Goal: Task Accomplishment & Management: Complete application form

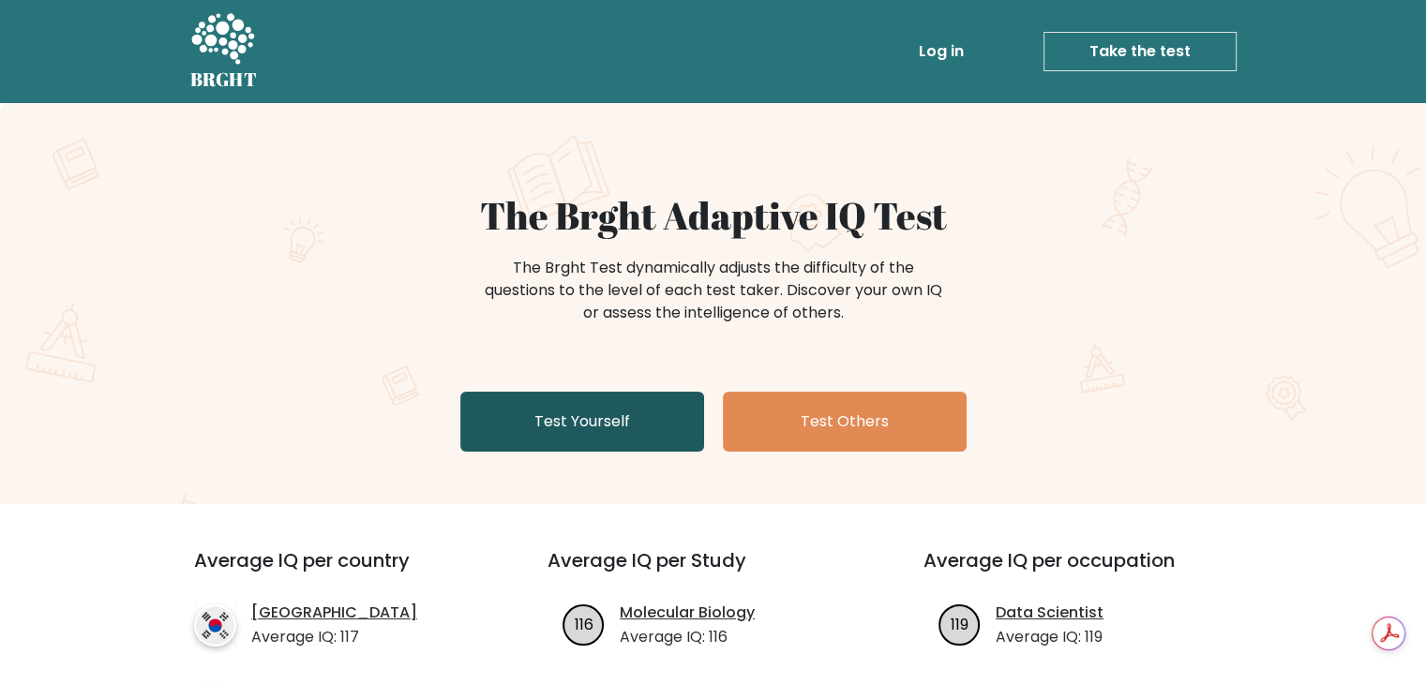
click at [569, 412] on link "Test Yourself" at bounding box center [582, 422] width 244 height 60
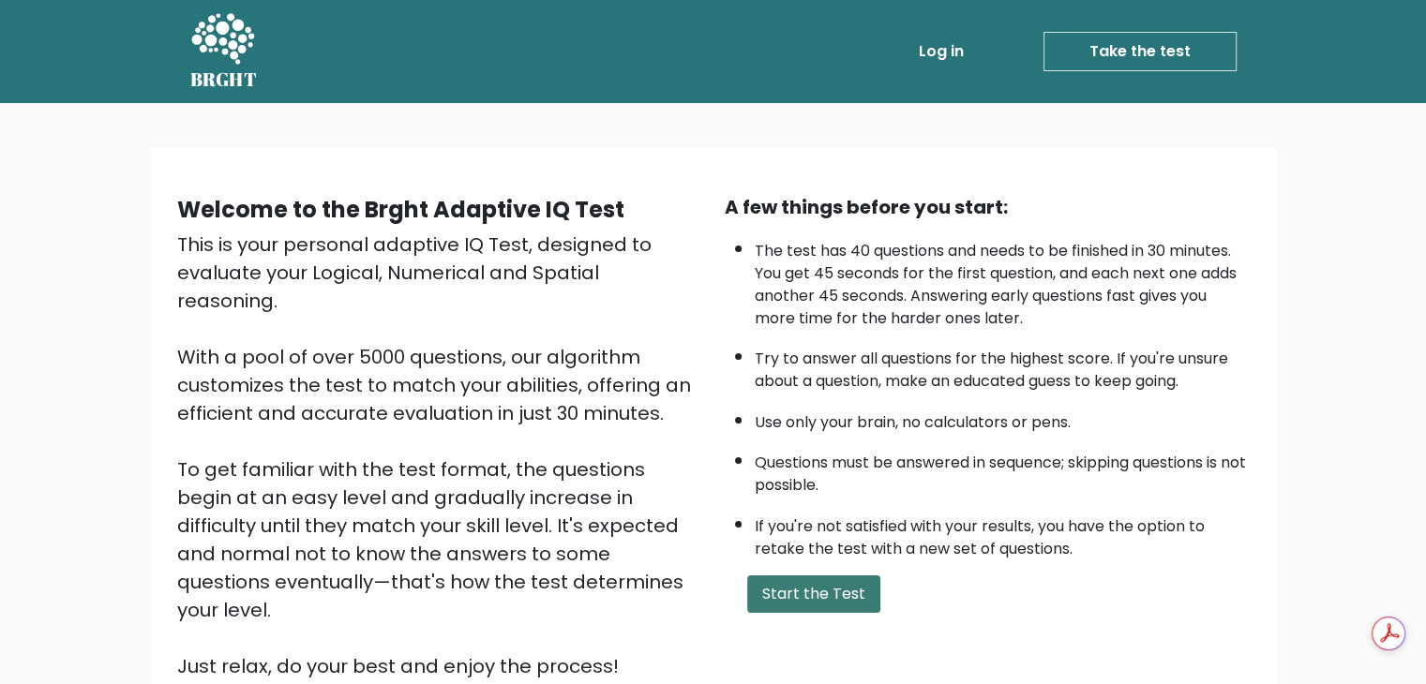
click at [866, 595] on button "Start the Test" at bounding box center [813, 594] width 133 height 37
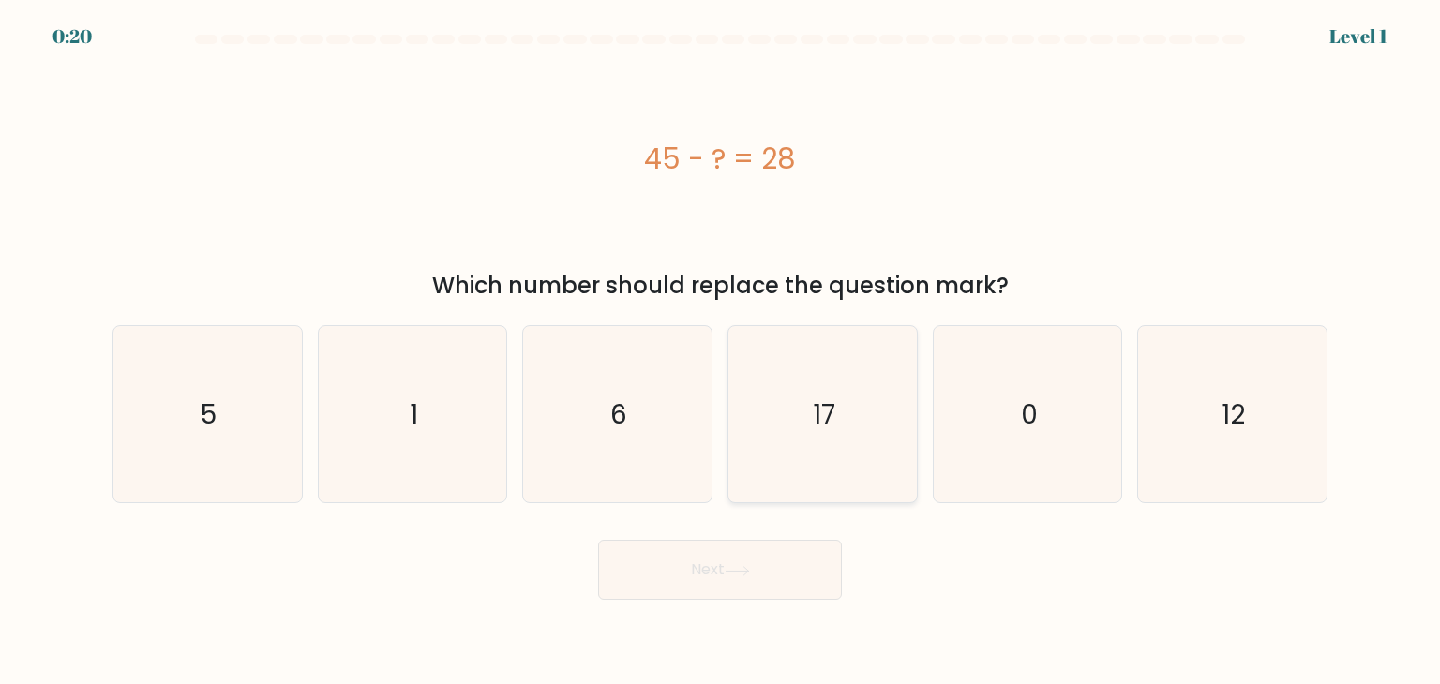
click at [821, 387] on icon "17" at bounding box center [822, 414] width 176 height 176
click at [721, 352] on input "d. 17" at bounding box center [720, 346] width 1 height 9
radio input "true"
click at [712, 592] on button "Next" at bounding box center [720, 570] width 244 height 60
click at [724, 570] on button "Next" at bounding box center [720, 570] width 244 height 60
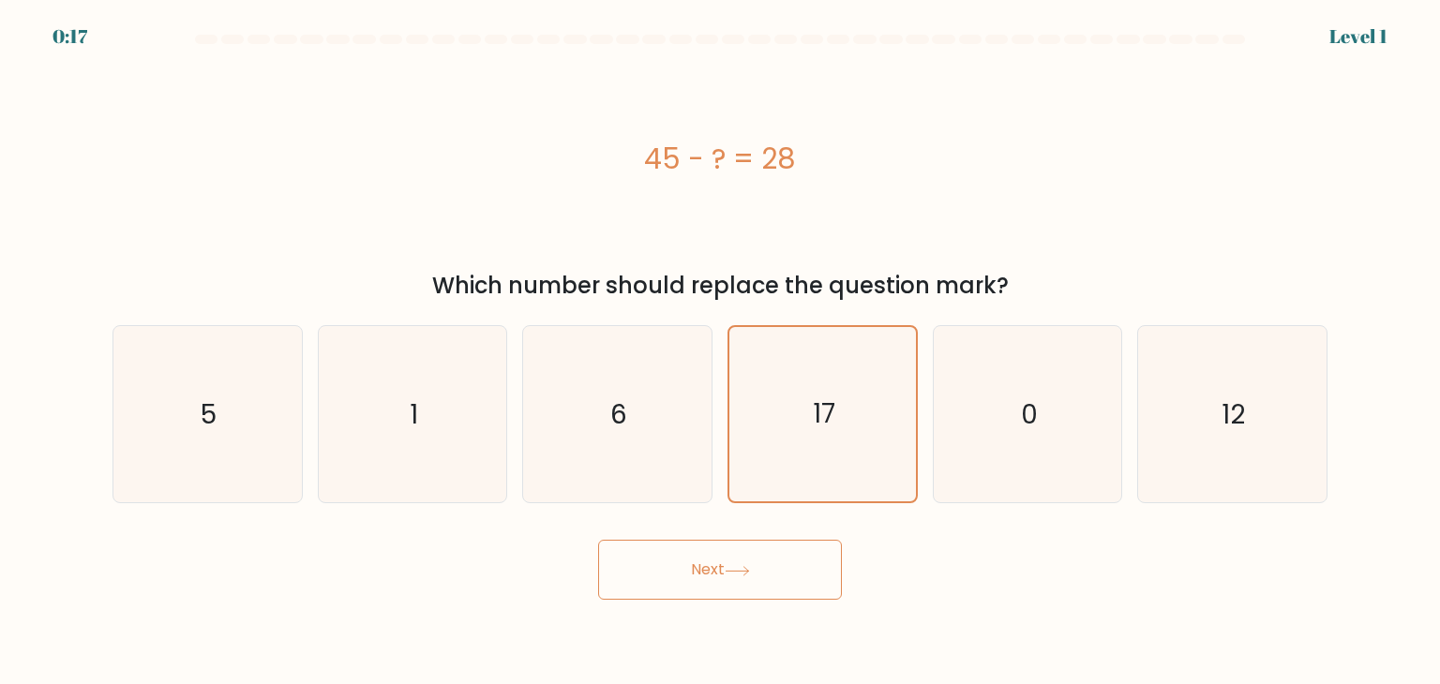
click at [724, 570] on button "Next" at bounding box center [720, 570] width 244 height 60
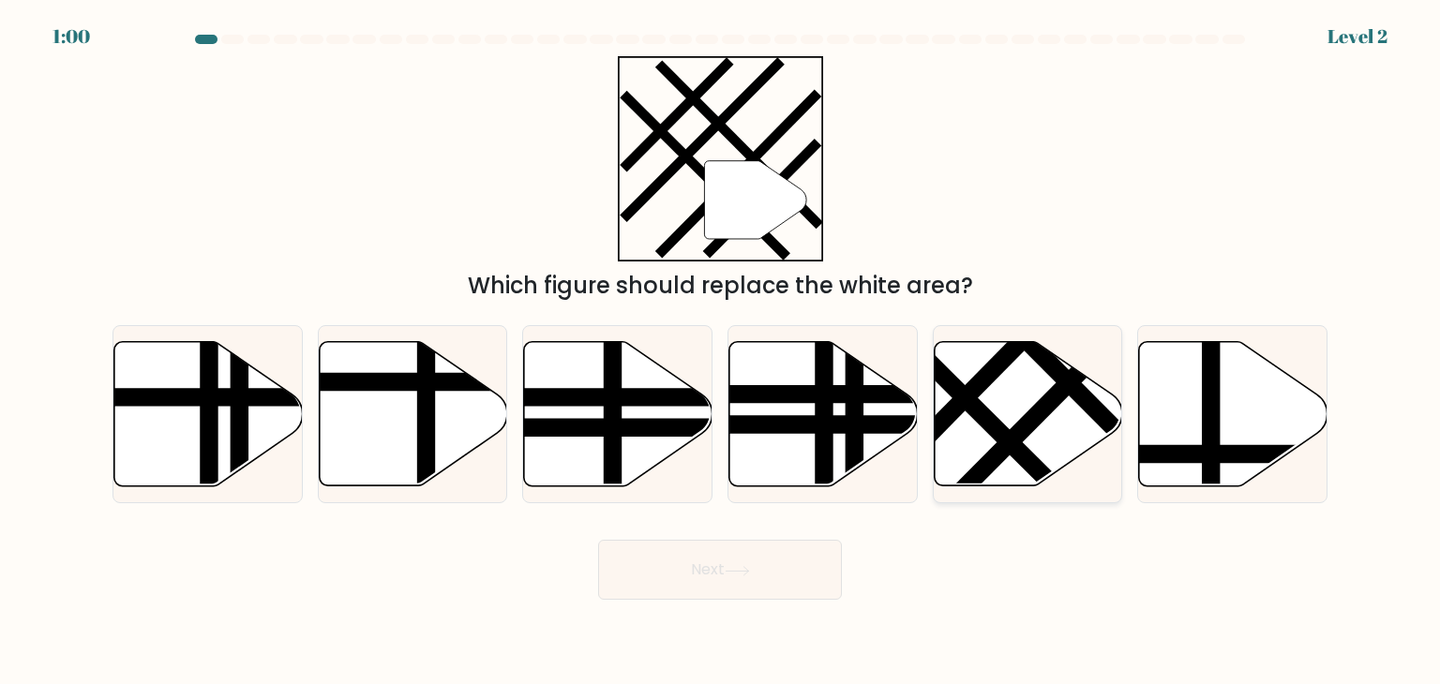
click at [1016, 369] on icon at bounding box center [1028, 414] width 188 height 144
click at [721, 352] on input "e." at bounding box center [720, 346] width 1 height 9
radio input "true"
click at [756, 557] on button "Next" at bounding box center [720, 570] width 244 height 60
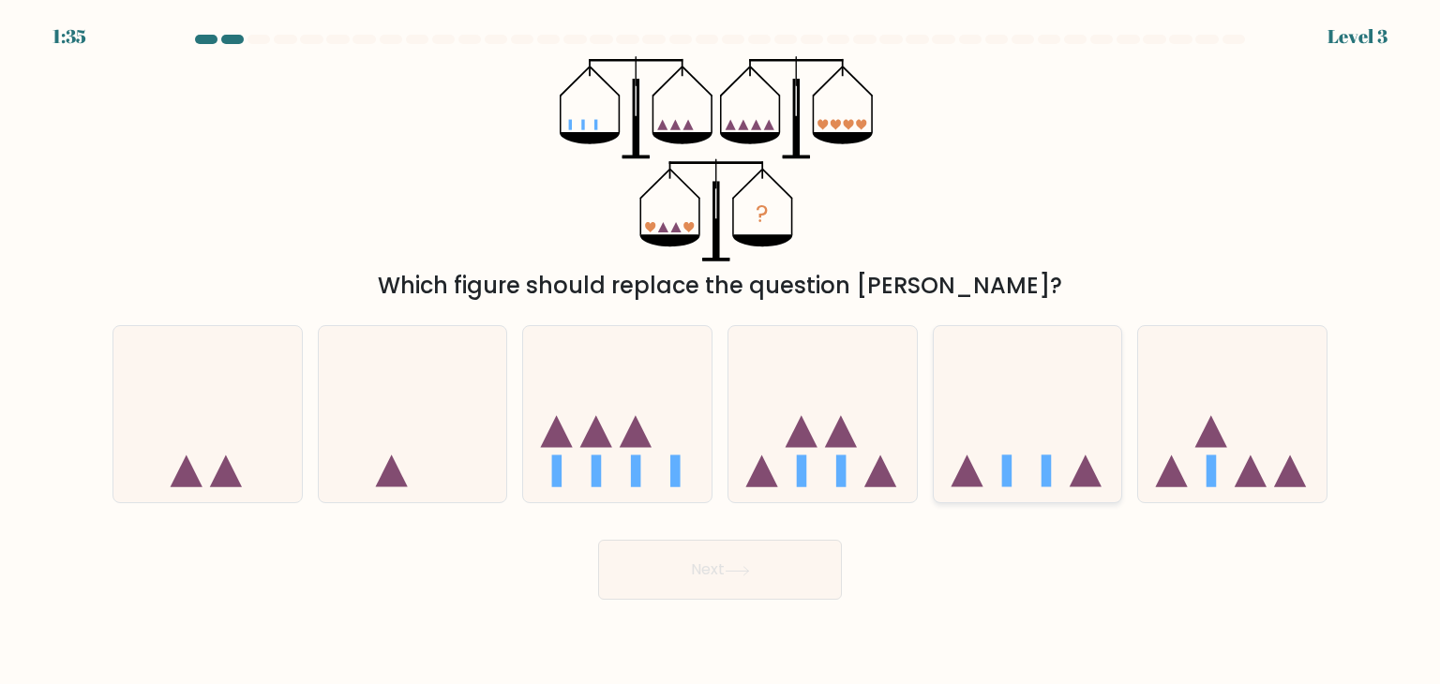
click at [1041, 393] on icon at bounding box center [1028, 415] width 188 height 156
click at [721, 352] on input "e." at bounding box center [720, 346] width 1 height 9
radio input "true"
click at [716, 557] on button "Next" at bounding box center [720, 570] width 244 height 60
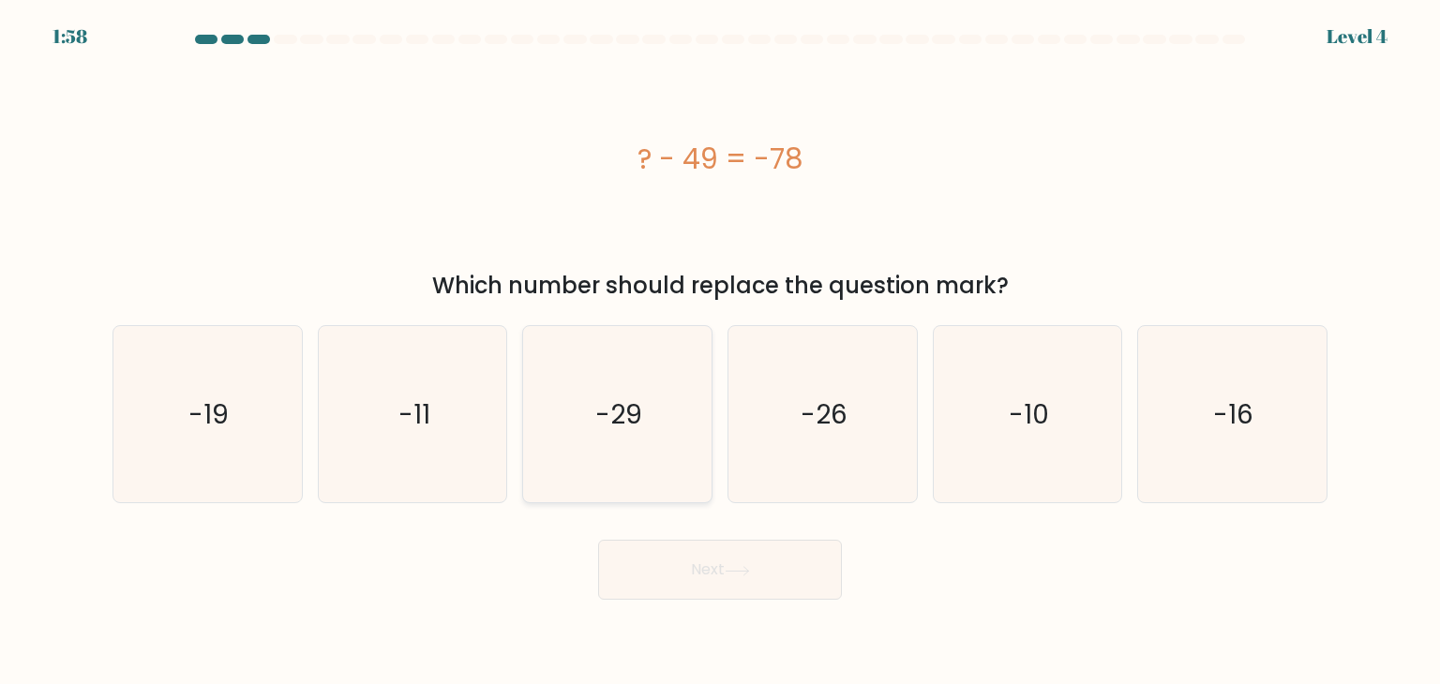
click at [648, 383] on icon "-29" at bounding box center [617, 414] width 176 height 176
click at [720, 352] on input "c. -29" at bounding box center [720, 346] width 1 height 9
radio input "true"
click at [715, 534] on div "Next" at bounding box center [719, 563] width 1237 height 74
click at [717, 549] on button "Next" at bounding box center [720, 570] width 244 height 60
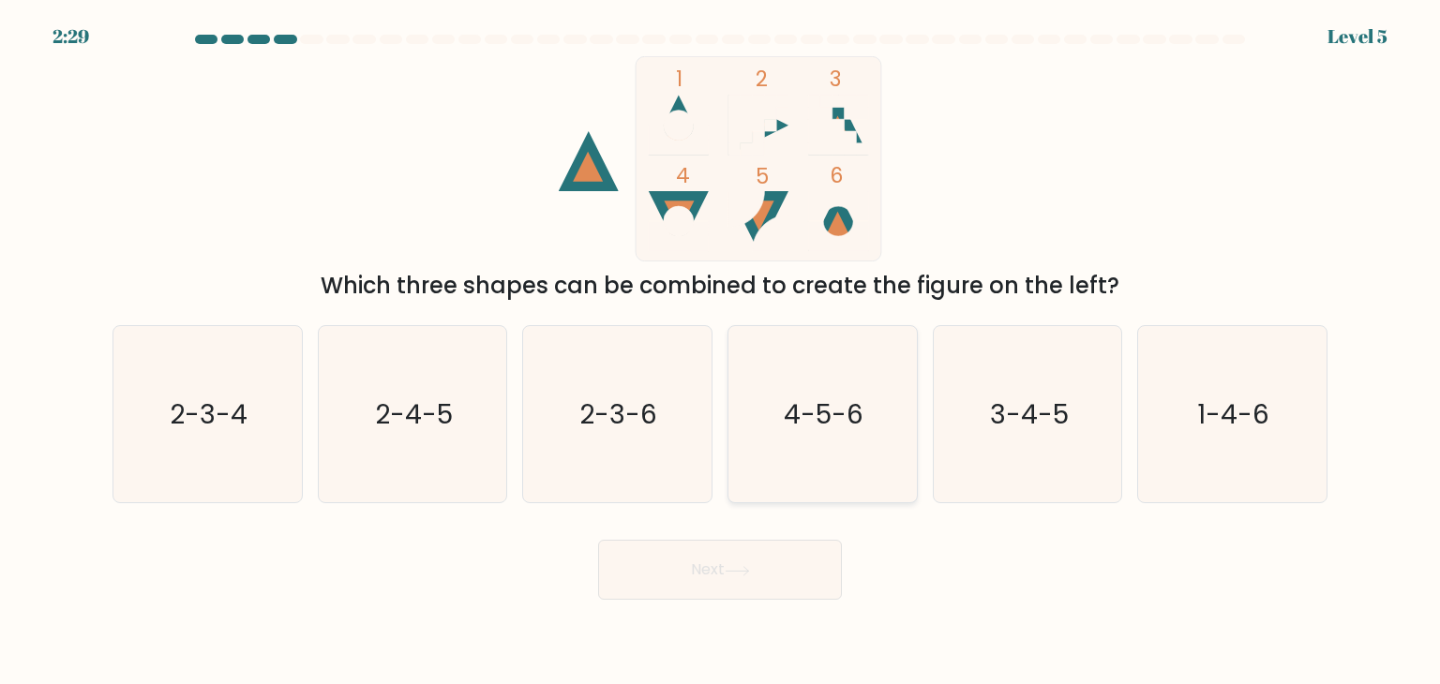
click at [760, 434] on icon "4-5-6" at bounding box center [822, 414] width 176 height 176
click at [721, 352] on input "d. 4-5-6" at bounding box center [720, 346] width 1 height 9
radio input "true"
click at [707, 565] on button "Next" at bounding box center [720, 570] width 244 height 60
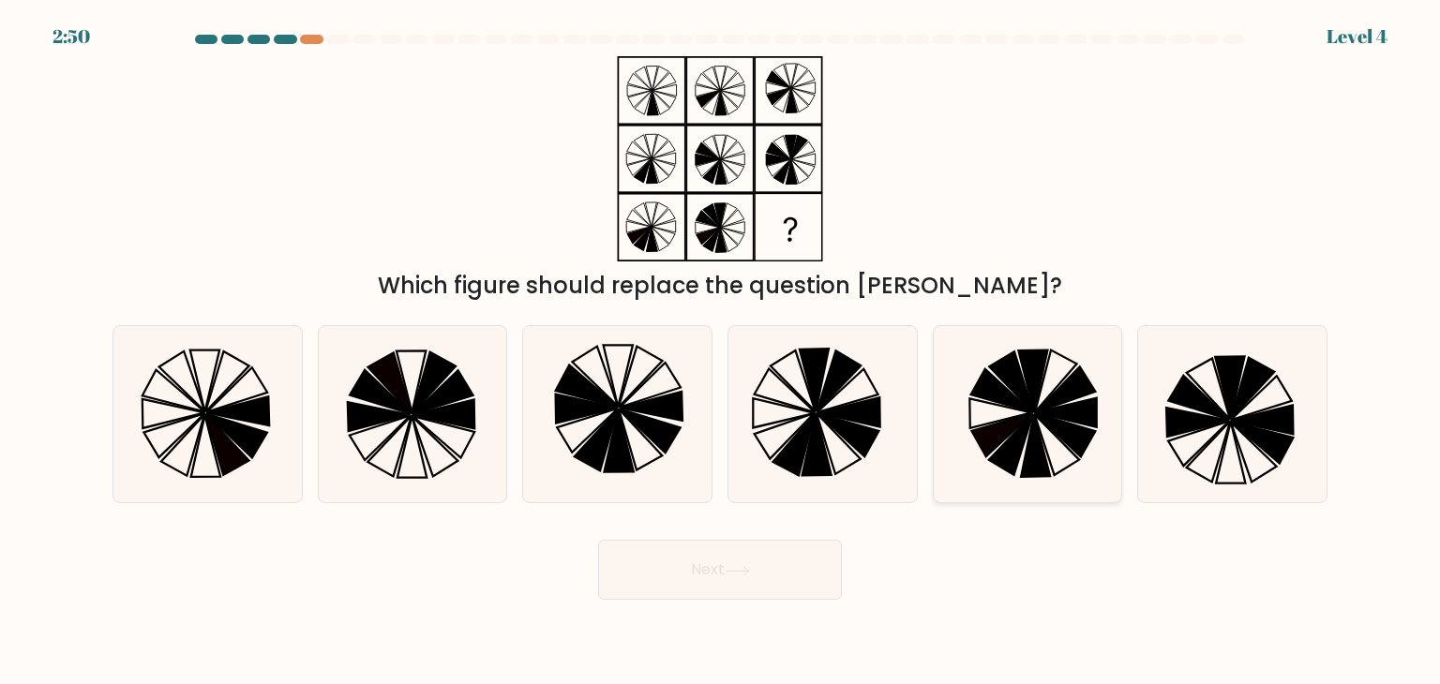
click at [1063, 449] on icon at bounding box center [1027, 414] width 176 height 176
click at [721, 352] on input "e." at bounding box center [720, 346] width 1 height 9
radio input "true"
click at [776, 552] on button "Next" at bounding box center [720, 570] width 244 height 60
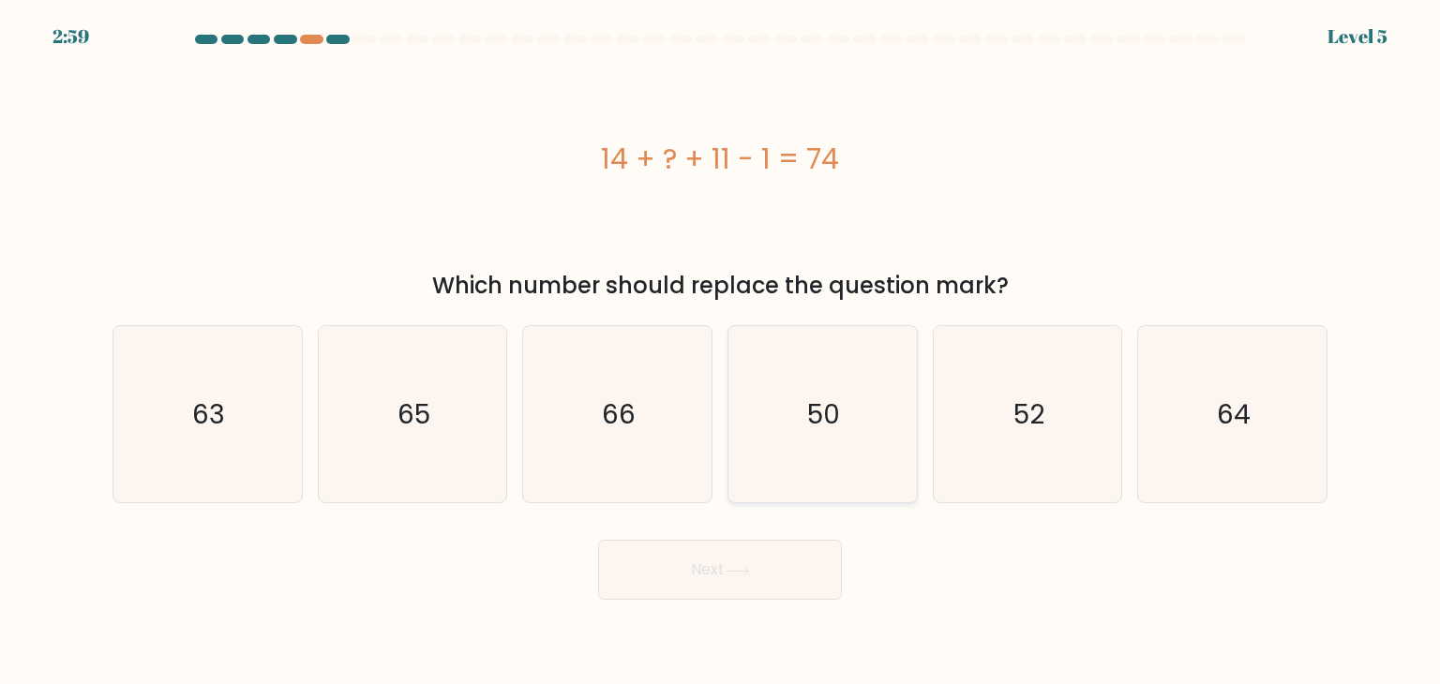
click at [859, 422] on icon "50" at bounding box center [822, 414] width 176 height 176
click at [721, 352] on input "d. 50" at bounding box center [720, 346] width 1 height 9
radio input "true"
click at [761, 557] on button "Next" at bounding box center [720, 570] width 244 height 60
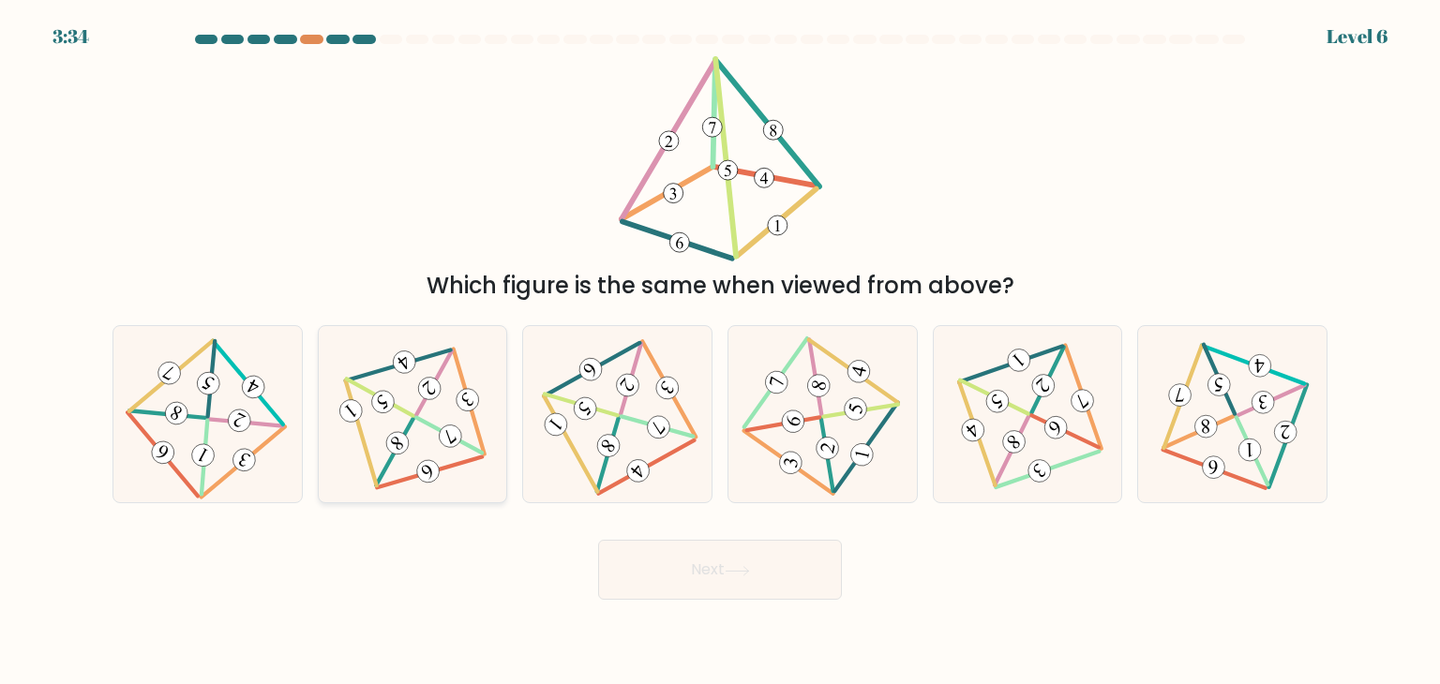
click at [399, 376] on icon at bounding box center [412, 415] width 144 height 142
click at [720, 352] on input "b." at bounding box center [720, 346] width 1 height 9
radio input "true"
click at [723, 562] on button "Next" at bounding box center [720, 570] width 244 height 60
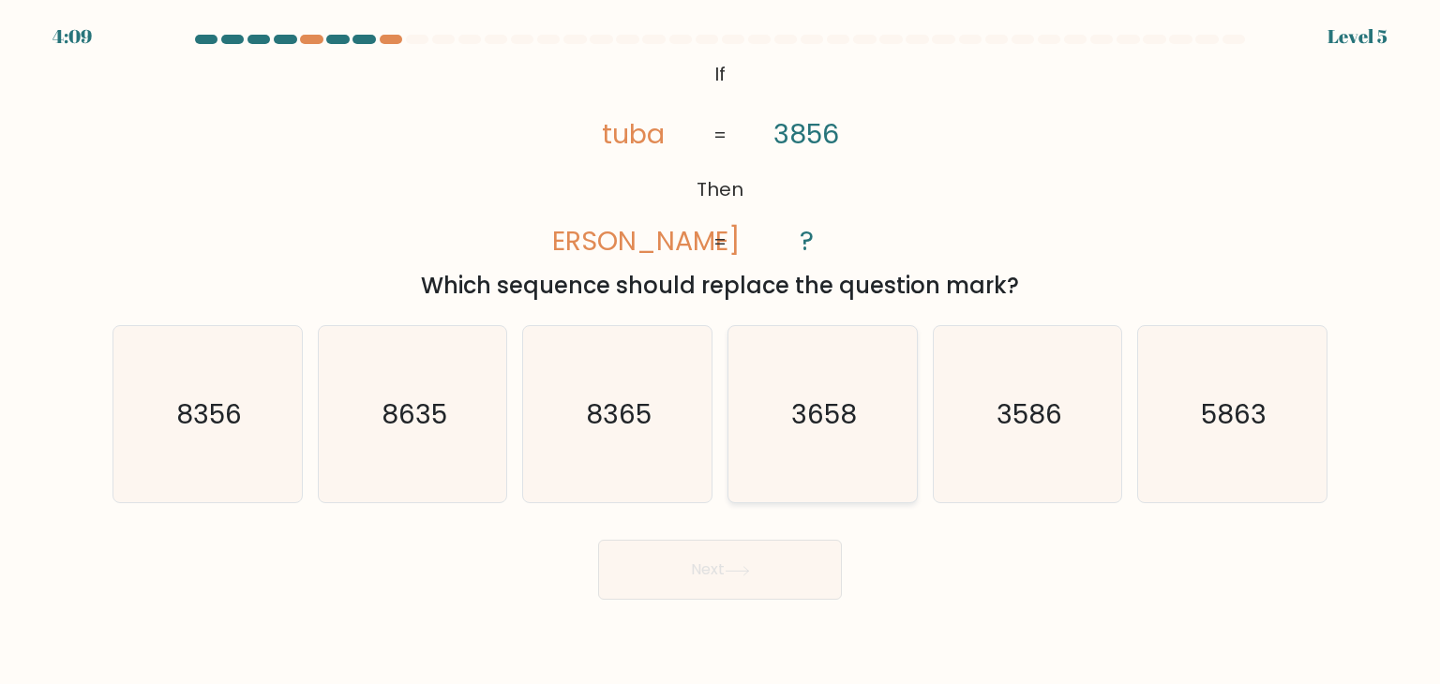
click at [814, 386] on icon "3658" at bounding box center [822, 414] width 176 height 176
click at [721, 352] on input "d. 3658" at bounding box center [720, 346] width 1 height 9
radio input "true"
click at [706, 583] on button "Next" at bounding box center [720, 570] width 244 height 60
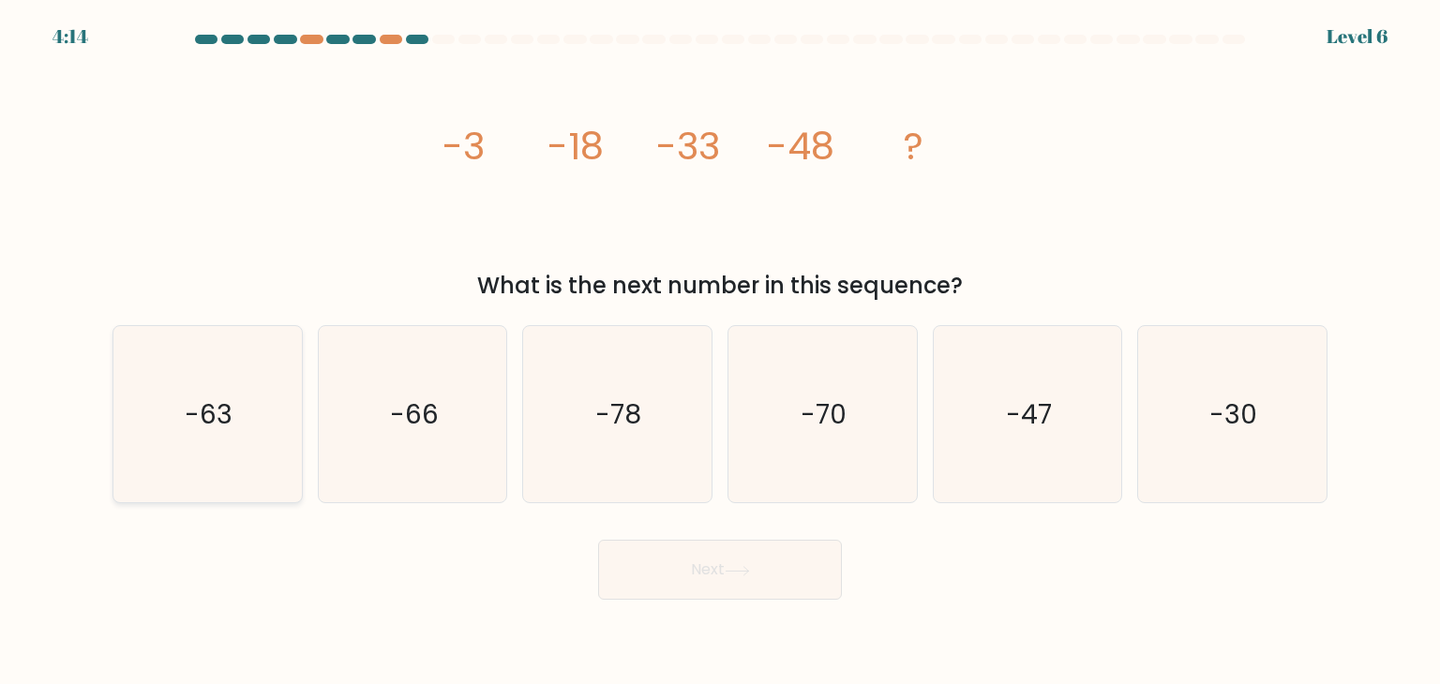
click at [159, 372] on icon "-63" at bounding box center [207, 414] width 176 height 176
click at [720, 352] on input "a. -63" at bounding box center [720, 346] width 1 height 9
radio input "true"
click at [667, 552] on button "Next" at bounding box center [720, 570] width 244 height 60
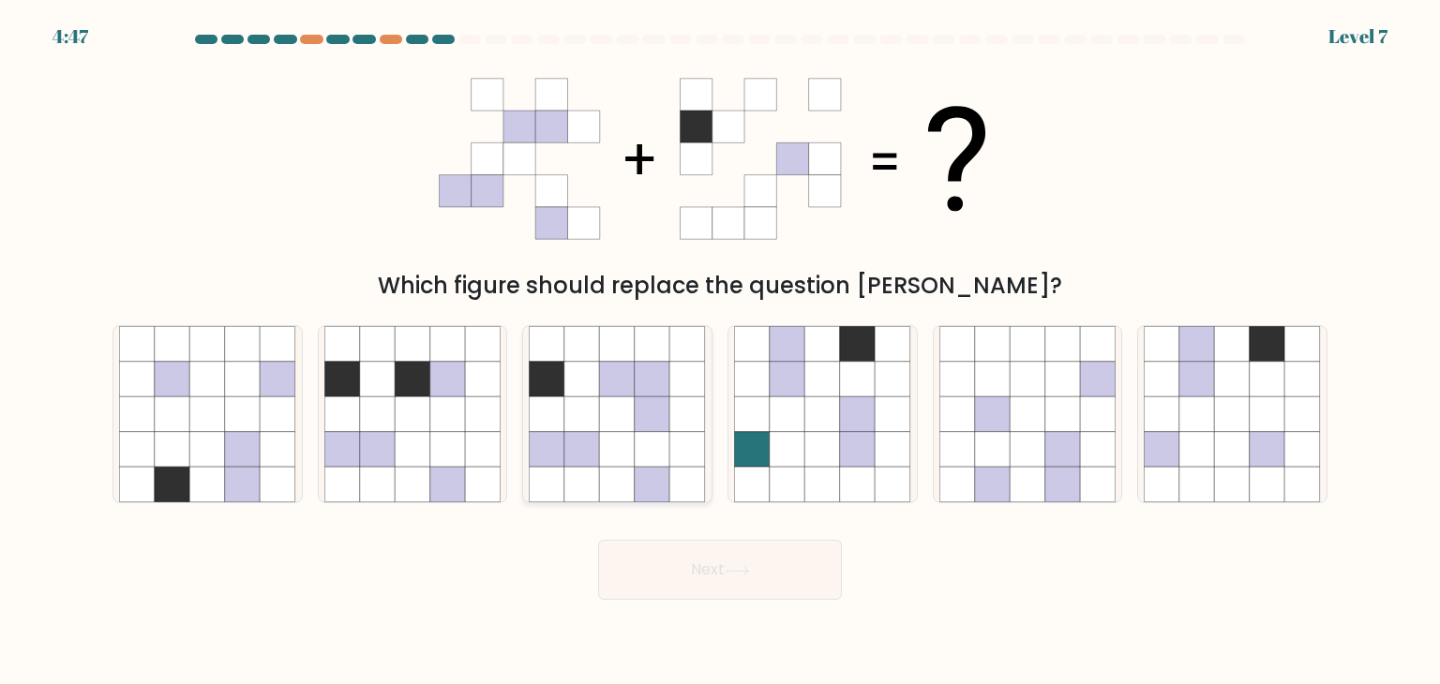
click at [648, 444] on icon at bounding box center [653, 450] width 36 height 36
click at [720, 352] on input "c." at bounding box center [720, 346] width 1 height 9
radio input "true"
click at [723, 576] on button "Next" at bounding box center [720, 570] width 244 height 60
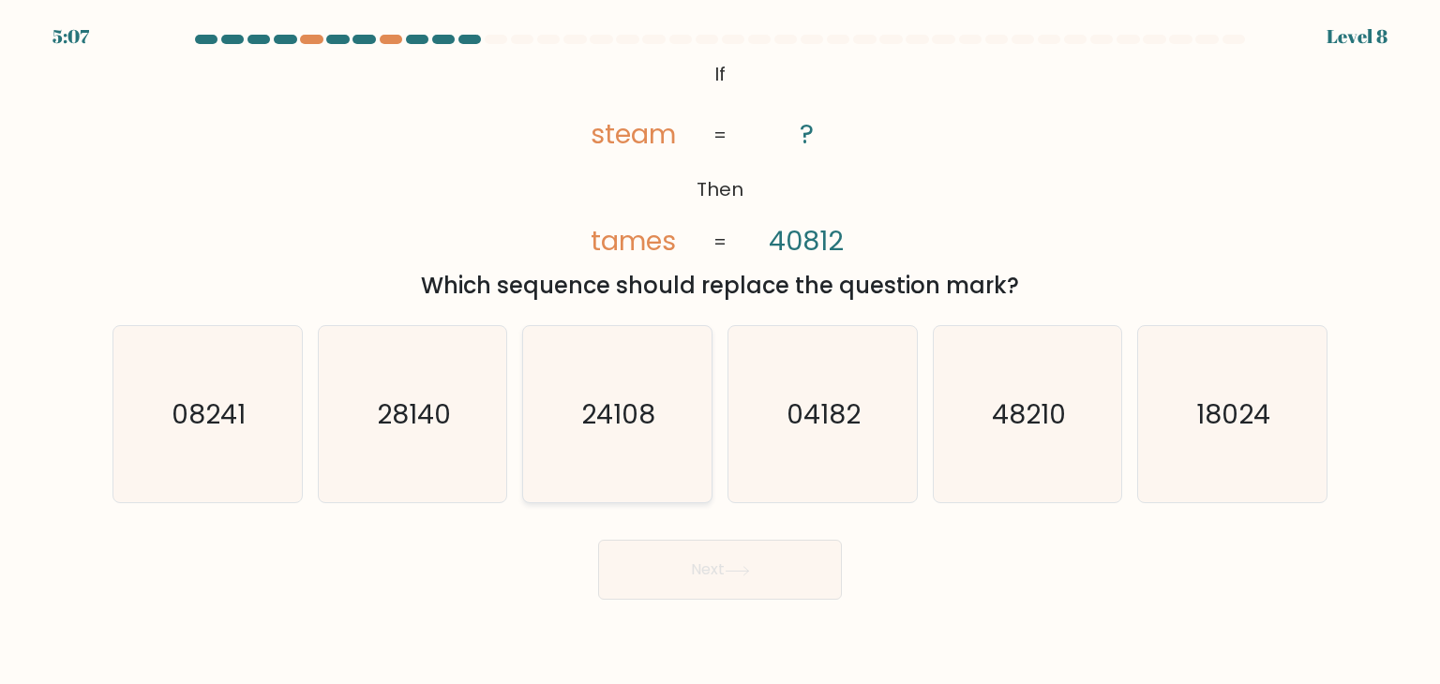
click at [651, 446] on icon "24108" at bounding box center [617, 414] width 176 height 176
click at [720, 352] on input "c. 24108" at bounding box center [720, 346] width 1 height 9
radio input "true"
click at [720, 552] on button "Next" at bounding box center [720, 570] width 244 height 60
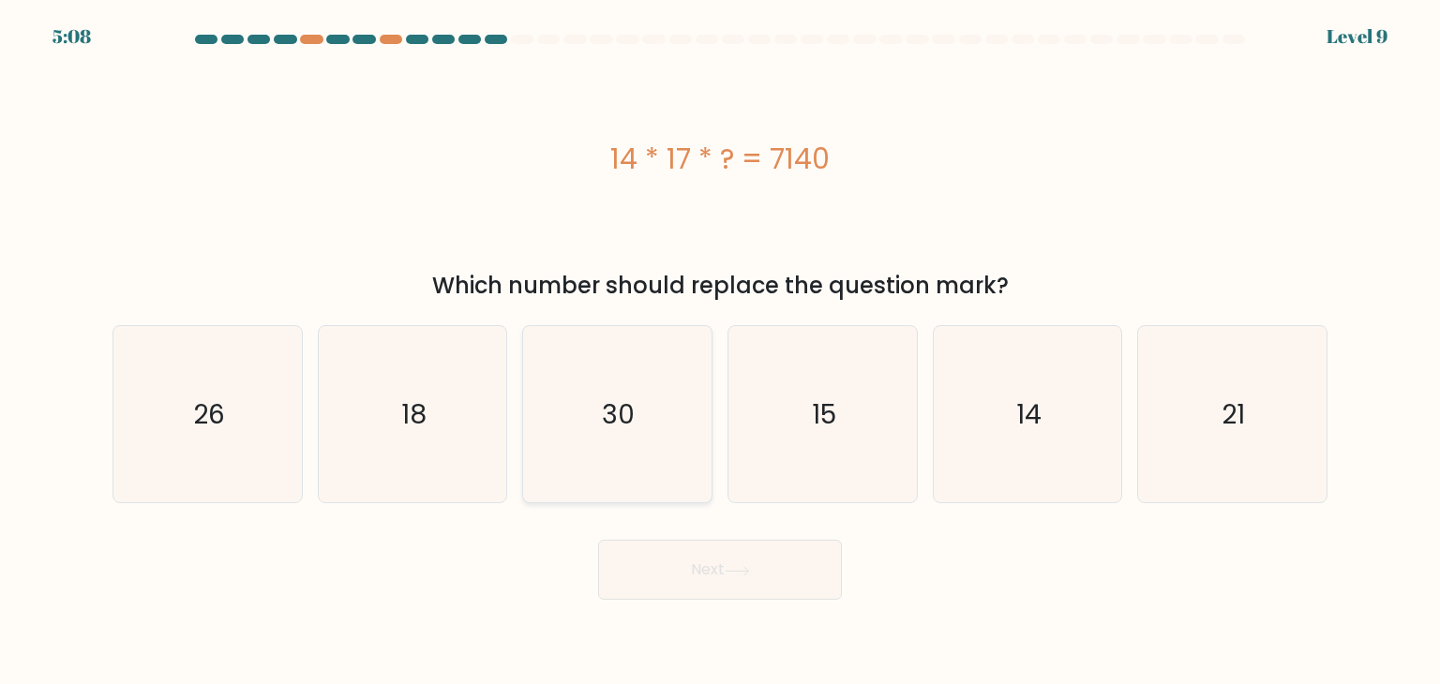
click at [637, 428] on icon "30" at bounding box center [617, 414] width 176 height 176
click at [720, 352] on input "c. 30" at bounding box center [720, 346] width 1 height 9
radio input "true"
click at [717, 560] on button "Next" at bounding box center [720, 570] width 244 height 60
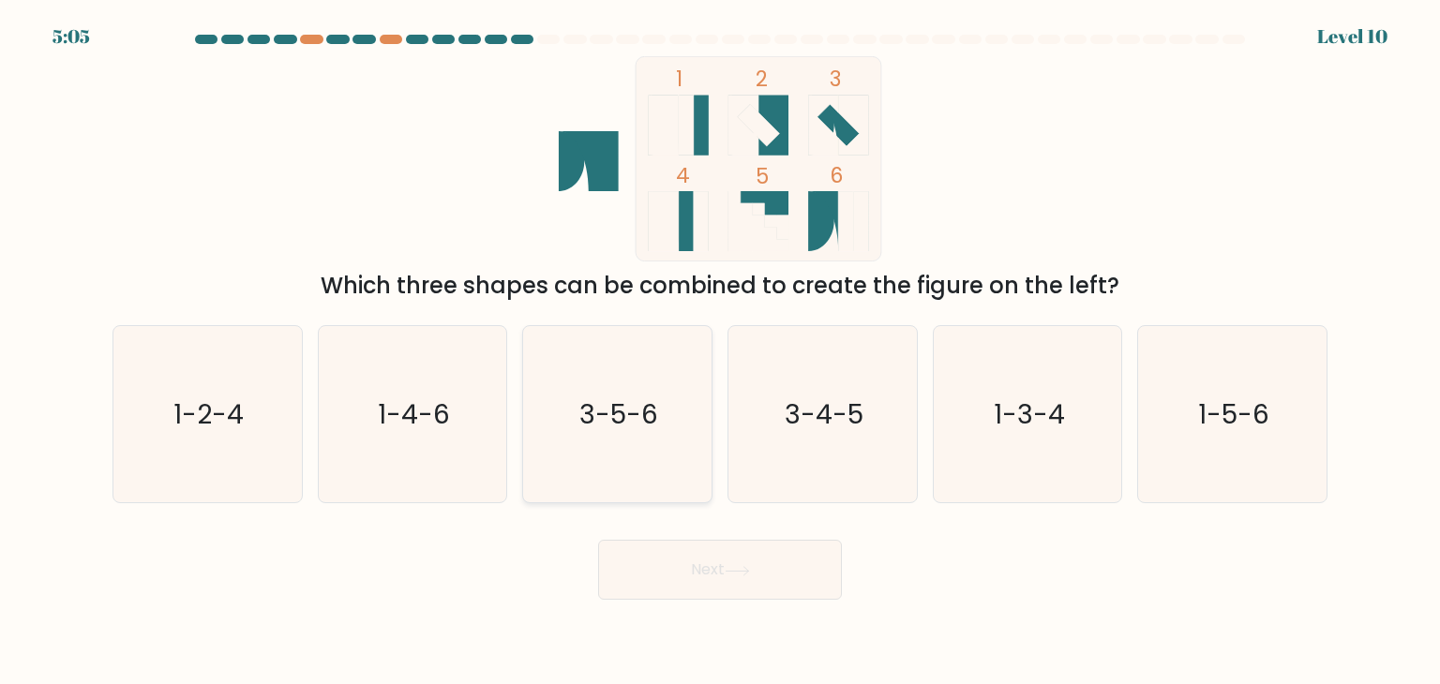
click at [628, 408] on text "3-5-6" at bounding box center [619, 414] width 79 height 37
click at [720, 352] on input "c. 3-5-6" at bounding box center [720, 346] width 1 height 9
radio input "true"
click at [703, 554] on button "Next" at bounding box center [720, 570] width 244 height 60
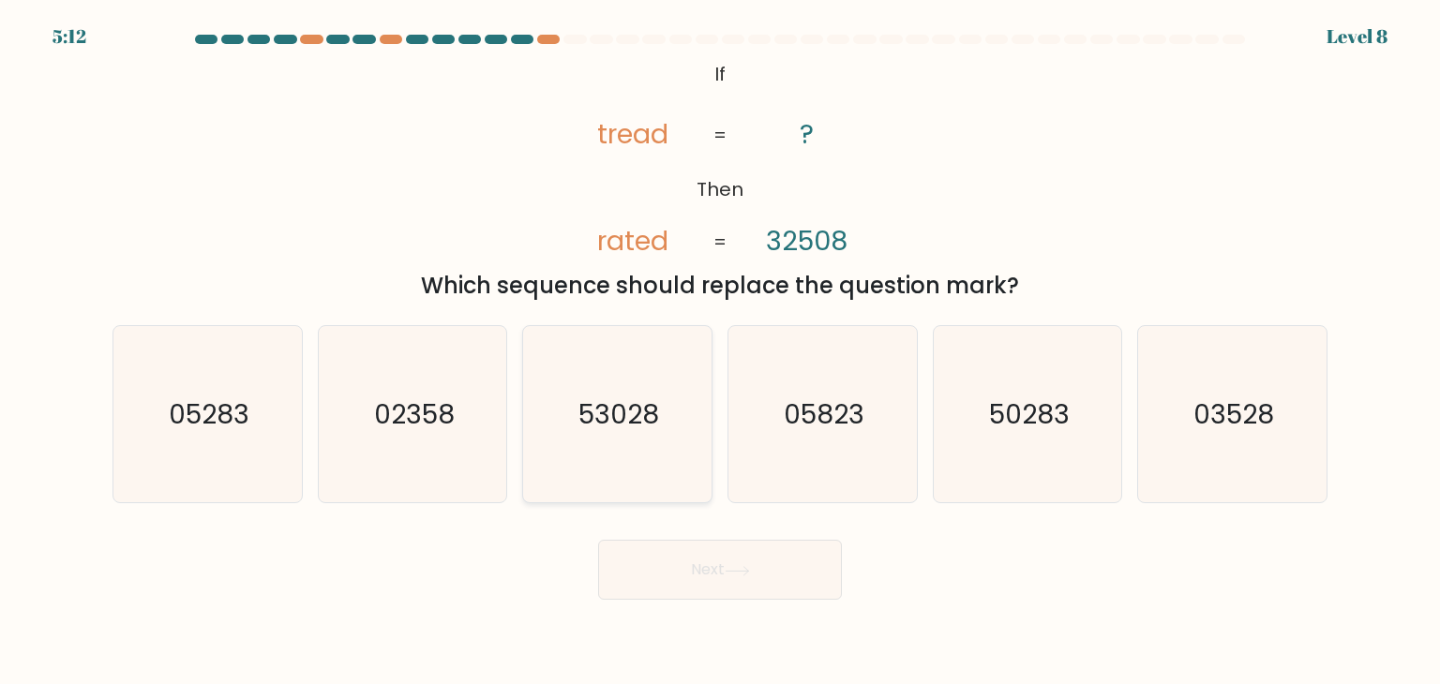
click at [637, 359] on icon "53028" at bounding box center [617, 414] width 176 height 176
click at [720, 352] on input "c. 53028" at bounding box center [720, 346] width 1 height 9
radio input "true"
click at [765, 570] on button "Next" at bounding box center [720, 570] width 244 height 60
click at [754, 552] on button "Next" at bounding box center [720, 570] width 244 height 60
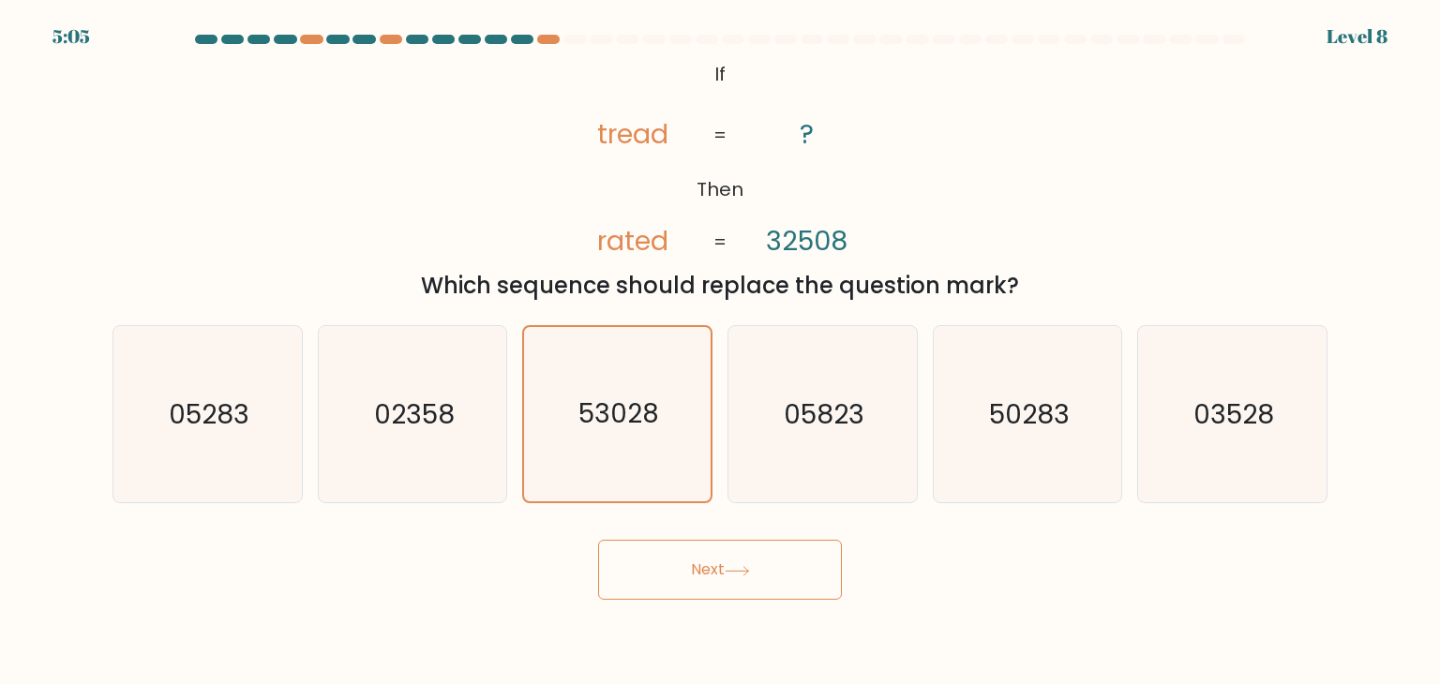
click at [754, 552] on button "Next" at bounding box center [720, 570] width 244 height 60
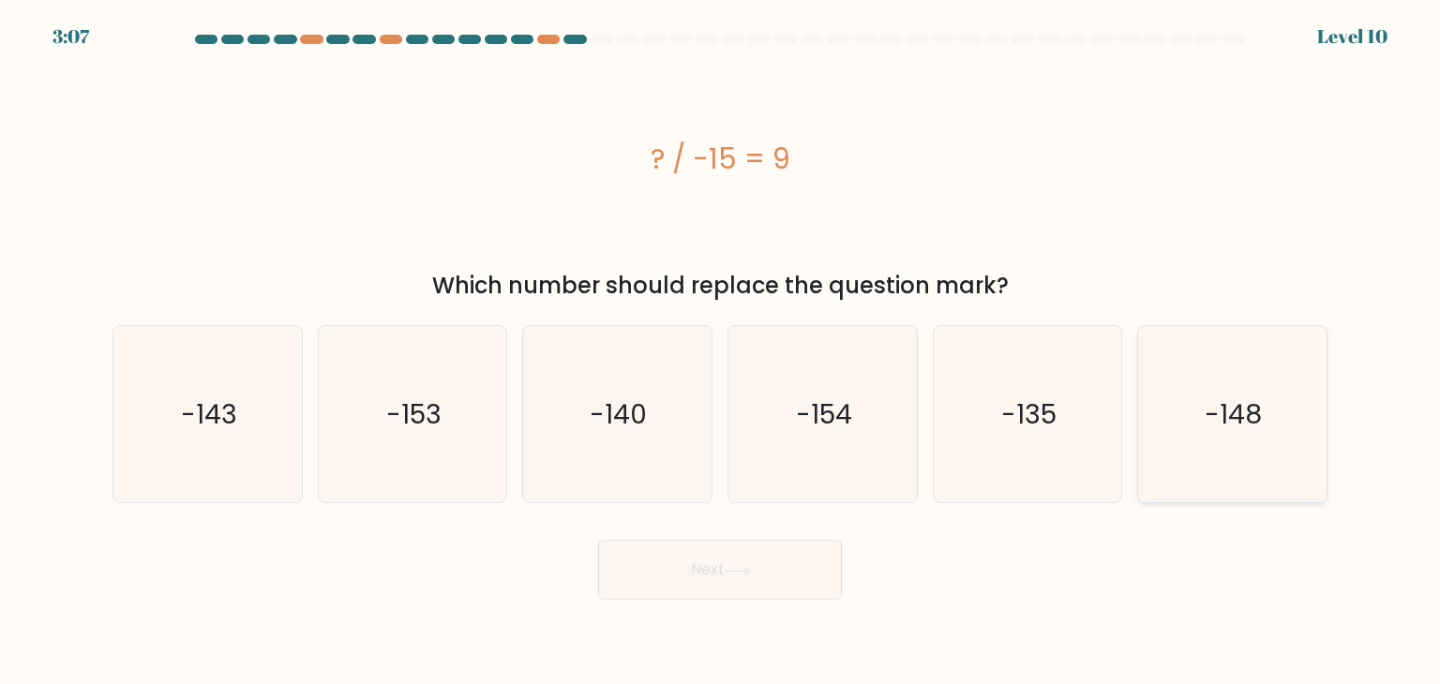
click at [1305, 411] on icon "-148" at bounding box center [1232, 414] width 176 height 176
click at [721, 352] on input "f. -148" at bounding box center [720, 346] width 1 height 9
radio input "true"
click at [705, 565] on button "Next" at bounding box center [720, 570] width 244 height 60
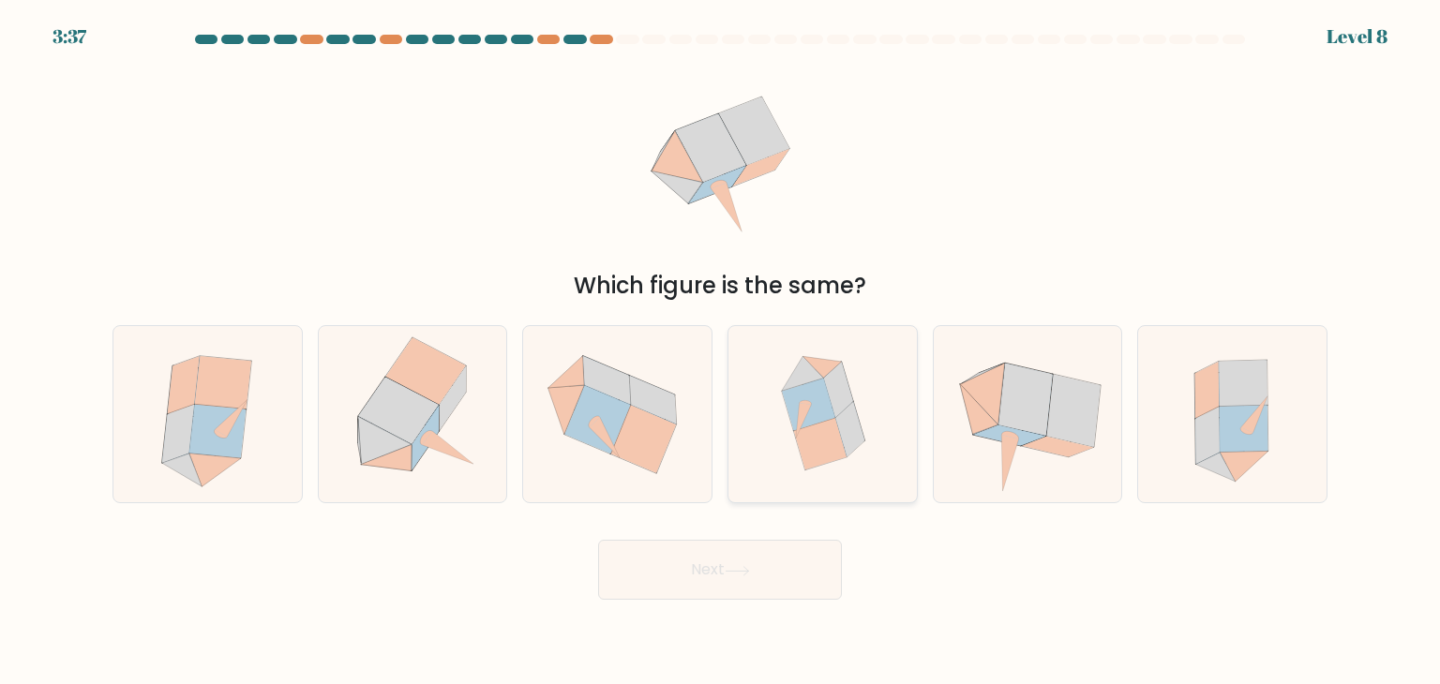
click at [801, 413] on icon at bounding box center [804, 421] width 16 height 36
click at [721, 352] on input "d." at bounding box center [720, 346] width 1 height 9
radio input "true"
click at [791, 565] on button "Next" at bounding box center [720, 570] width 244 height 60
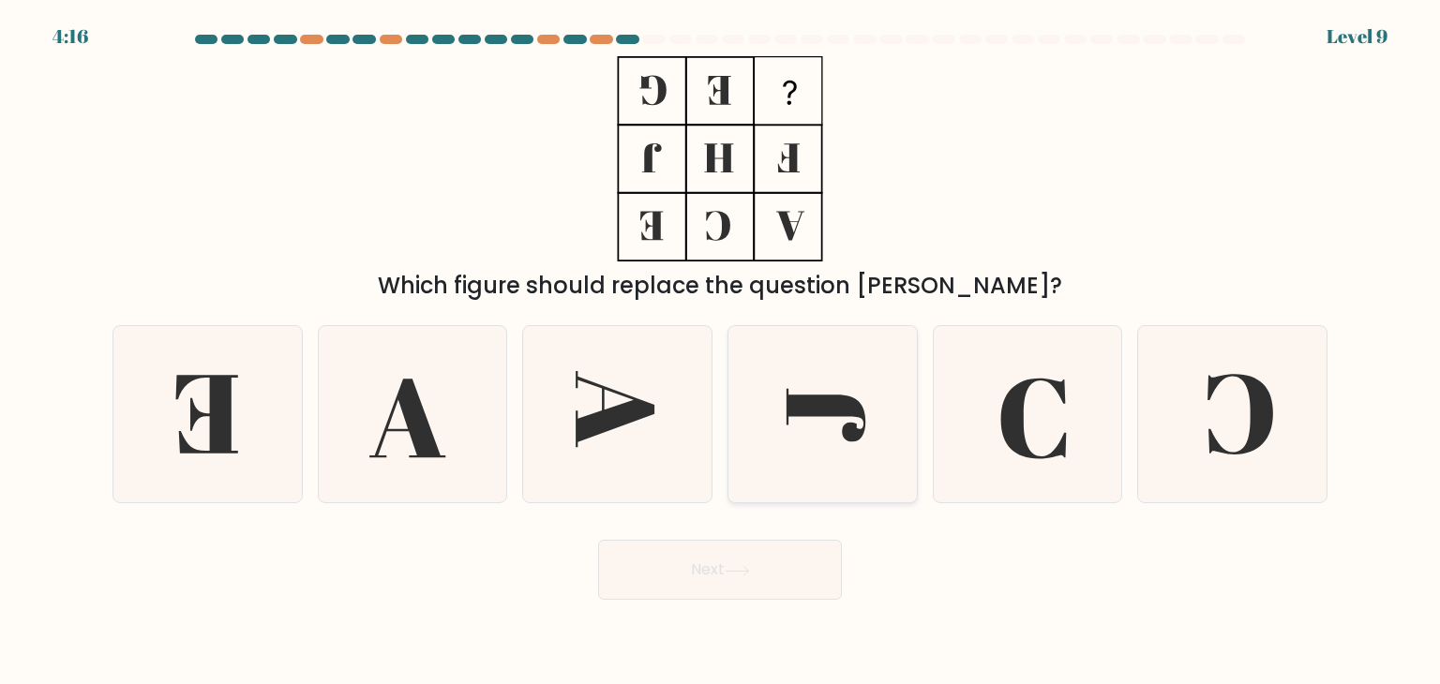
click at [746, 440] on icon at bounding box center [822, 414] width 176 height 176
click at [721, 352] on input "d." at bounding box center [720, 346] width 1 height 9
radio input "true"
click at [757, 571] on button "Next" at bounding box center [720, 570] width 244 height 60
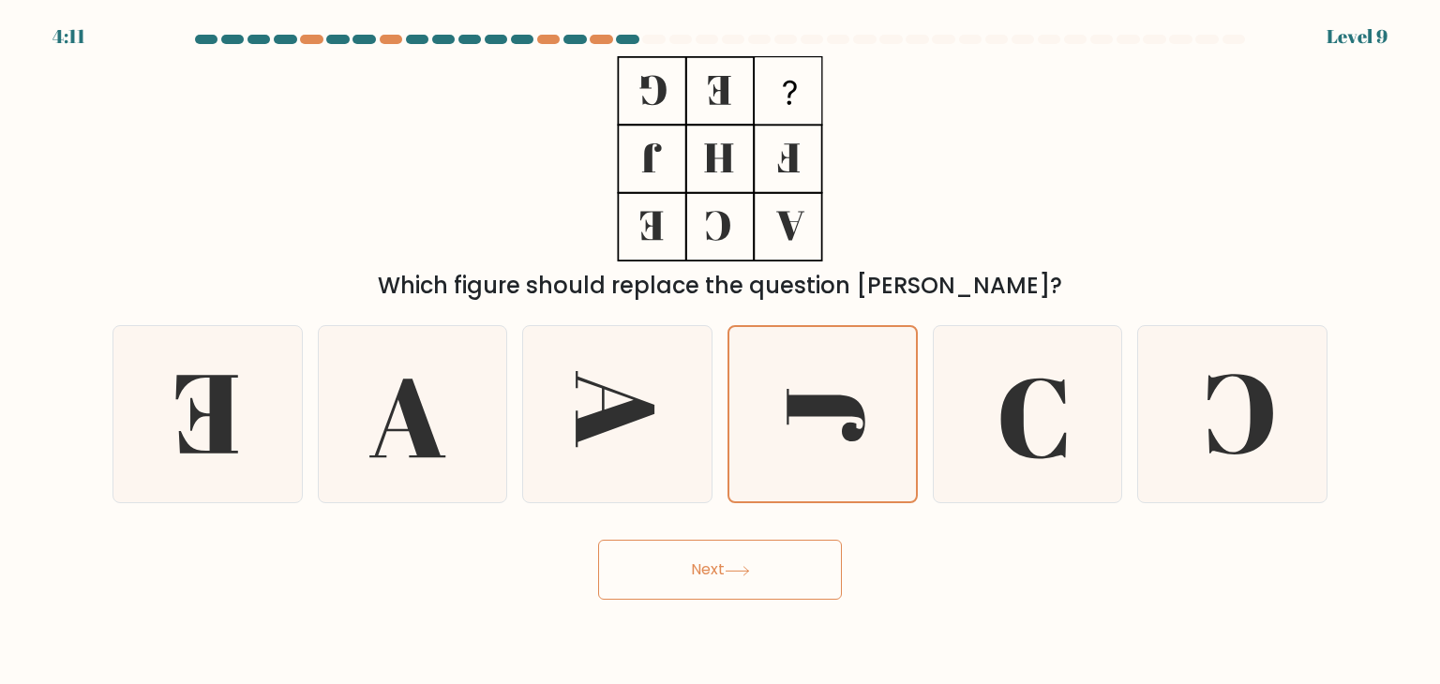
click at [757, 571] on button "Next" at bounding box center [720, 570] width 244 height 60
click at [704, 577] on button "Next" at bounding box center [720, 570] width 244 height 60
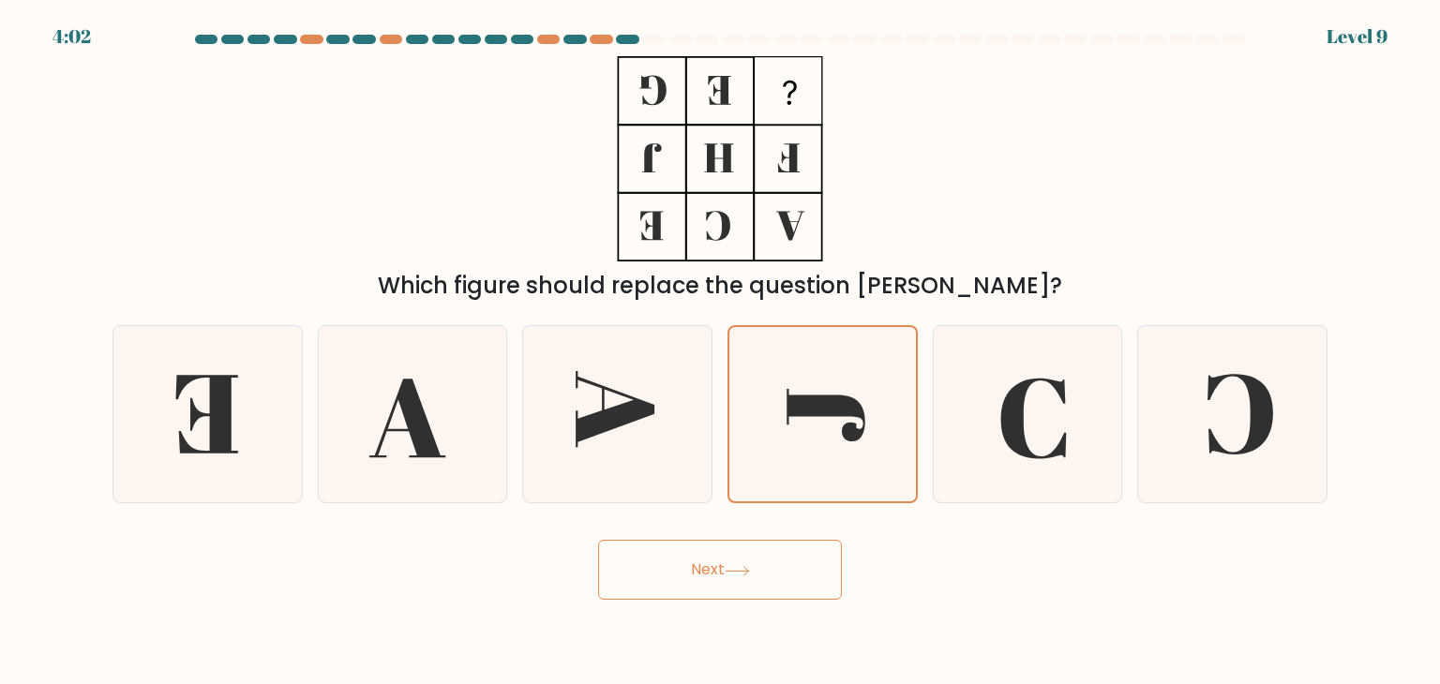
click at [704, 577] on button "Next" at bounding box center [720, 570] width 244 height 60
click at [709, 557] on button "Next" at bounding box center [720, 570] width 244 height 60
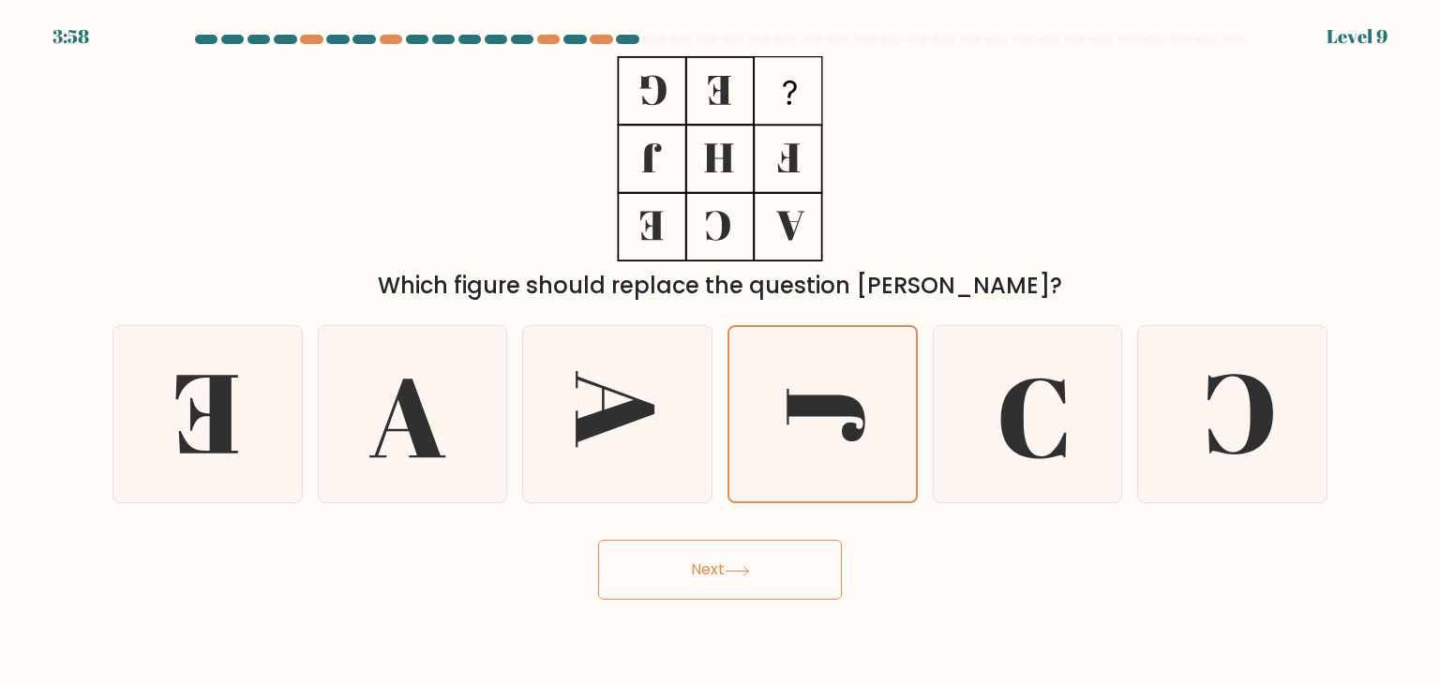
click at [709, 557] on button "Next" at bounding box center [720, 570] width 244 height 60
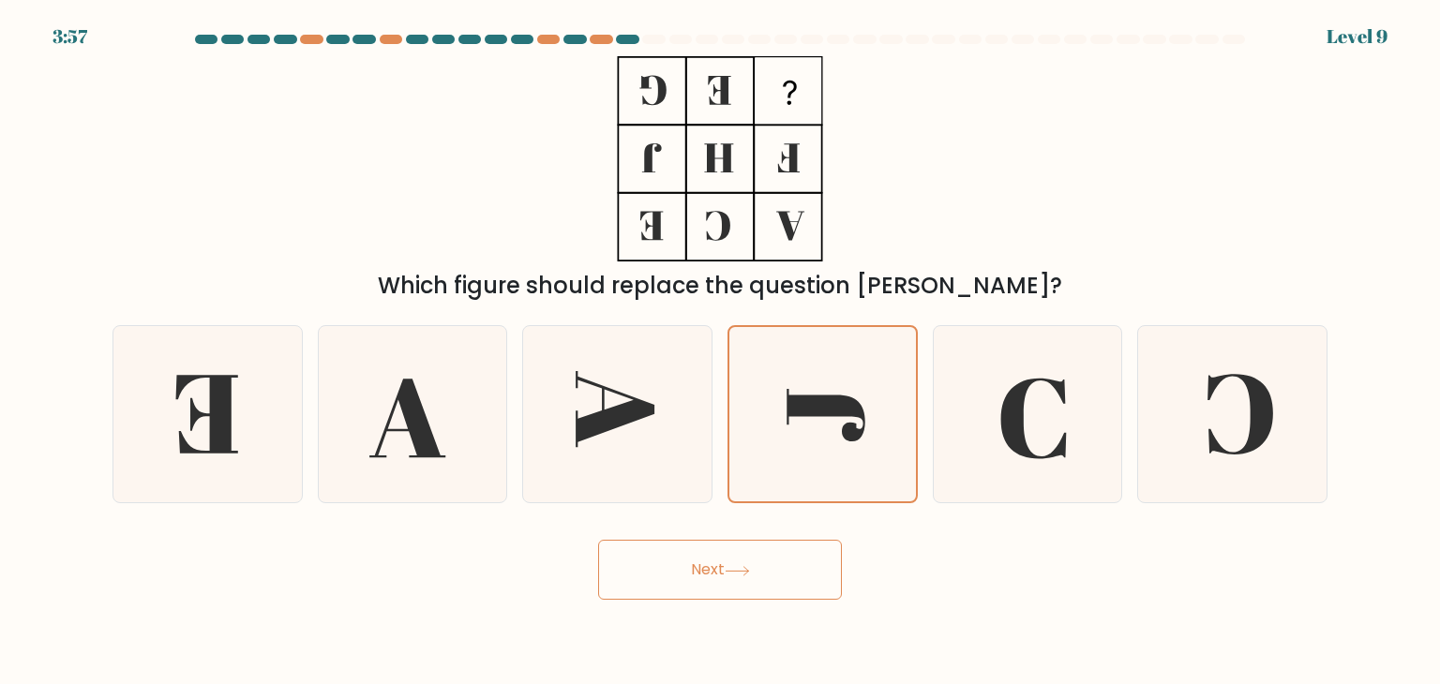
click at [709, 557] on button "Next" at bounding box center [720, 570] width 244 height 60
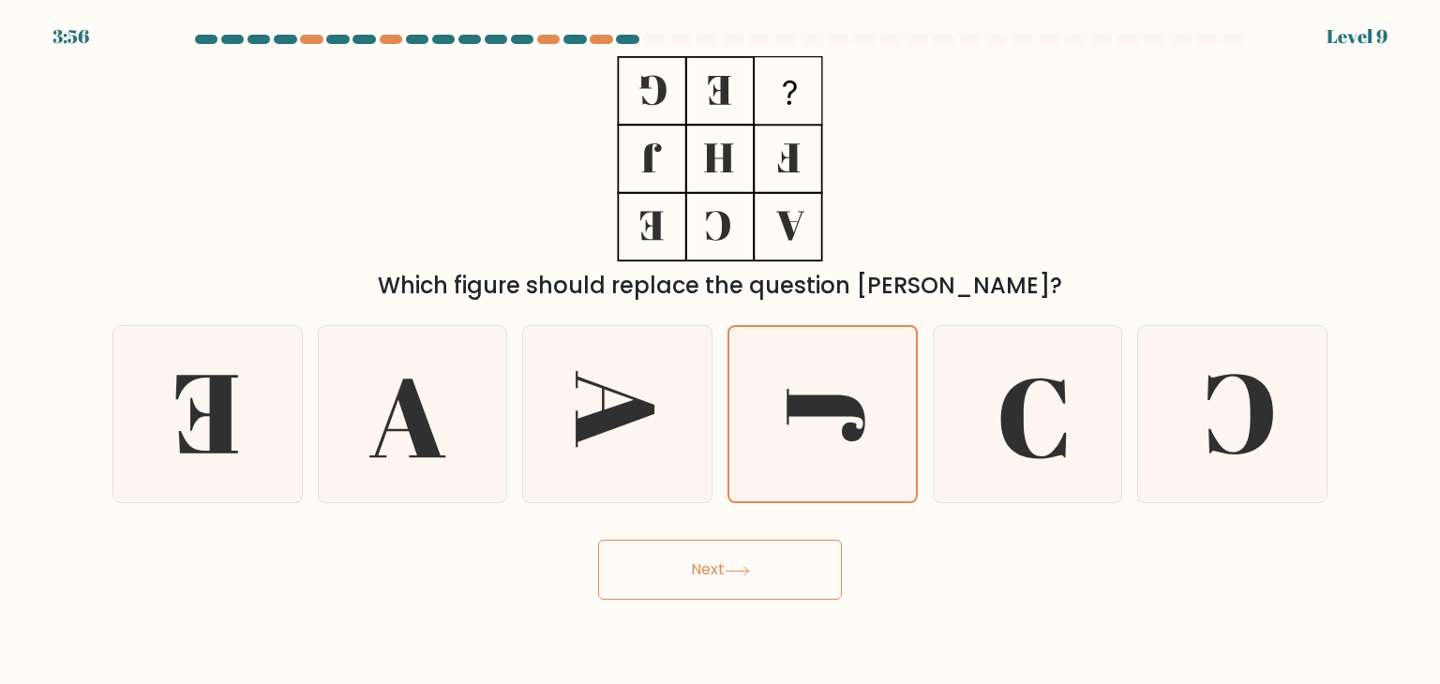
click at [709, 557] on button "Next" at bounding box center [720, 570] width 244 height 60
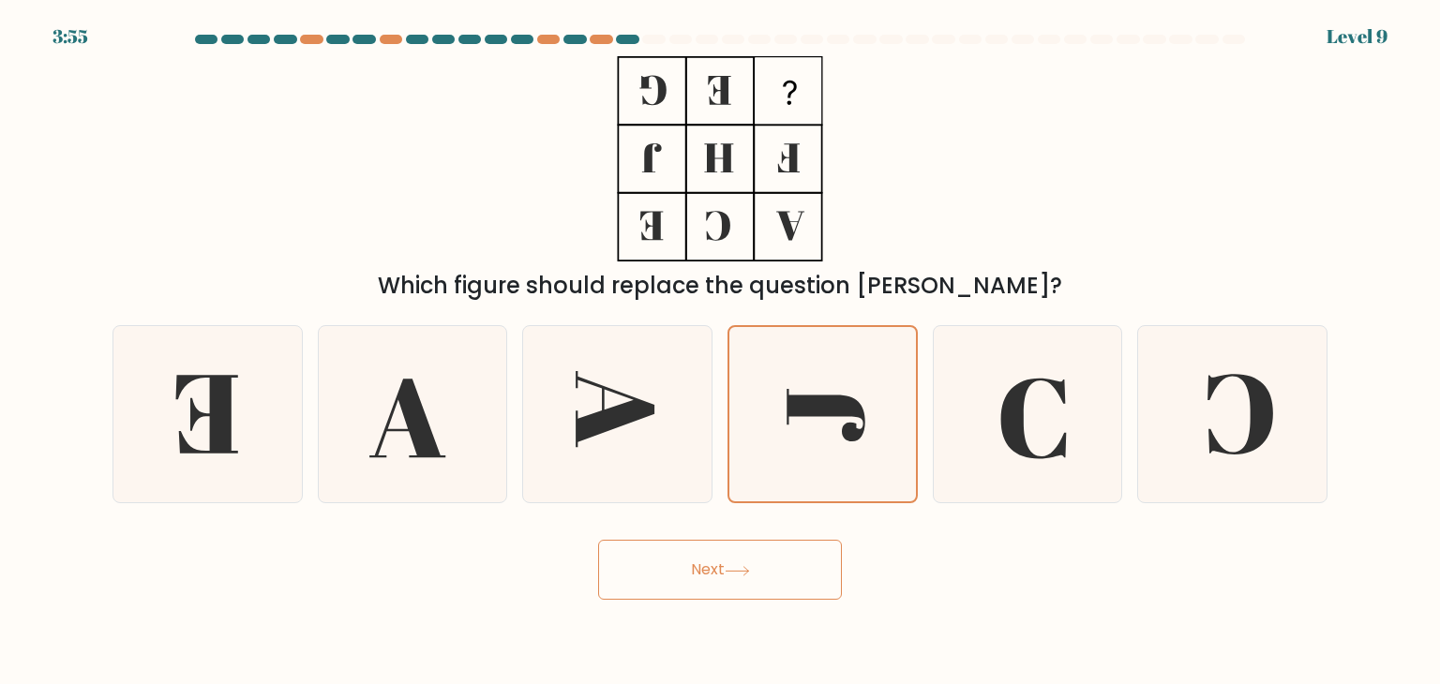
click at [709, 557] on button "Next" at bounding box center [720, 570] width 244 height 60
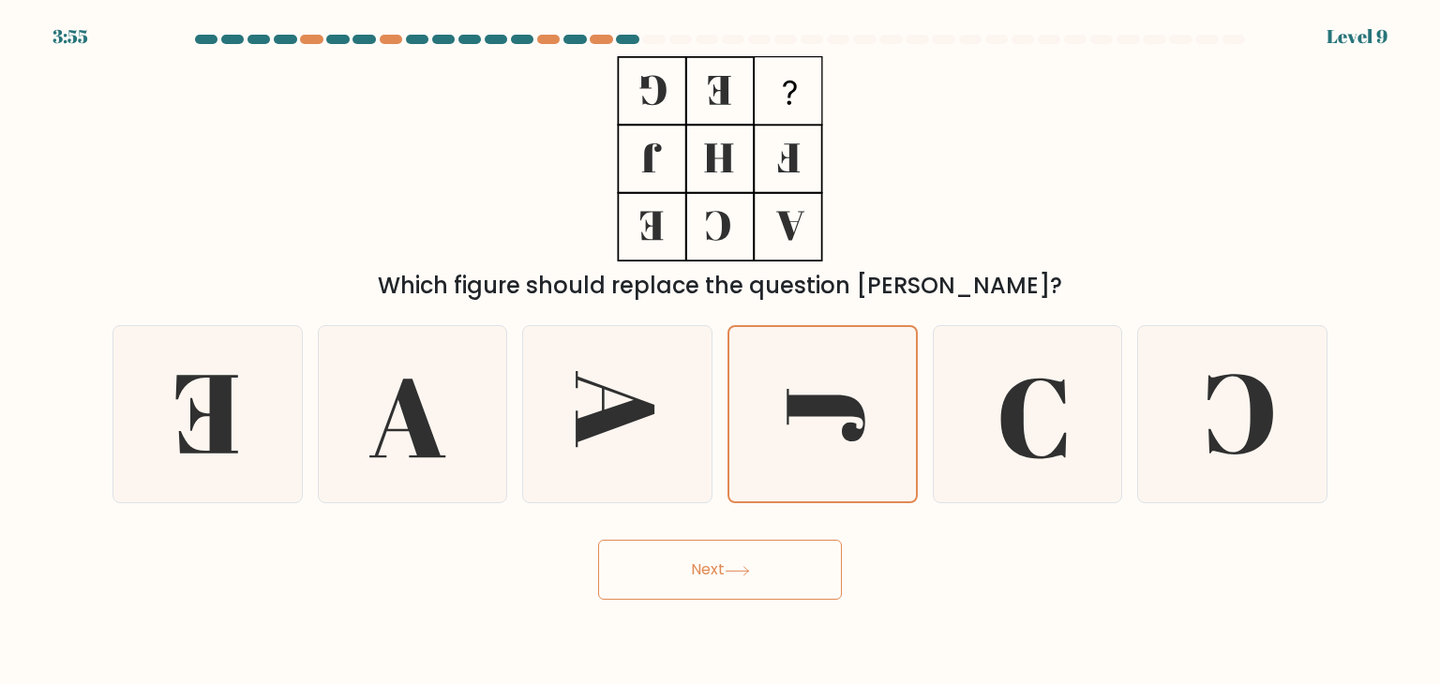
click at [709, 557] on button "Next" at bounding box center [720, 570] width 244 height 60
click at [706, 558] on button "Next" at bounding box center [720, 570] width 244 height 60
click at [1018, 475] on icon at bounding box center [1027, 414] width 176 height 176
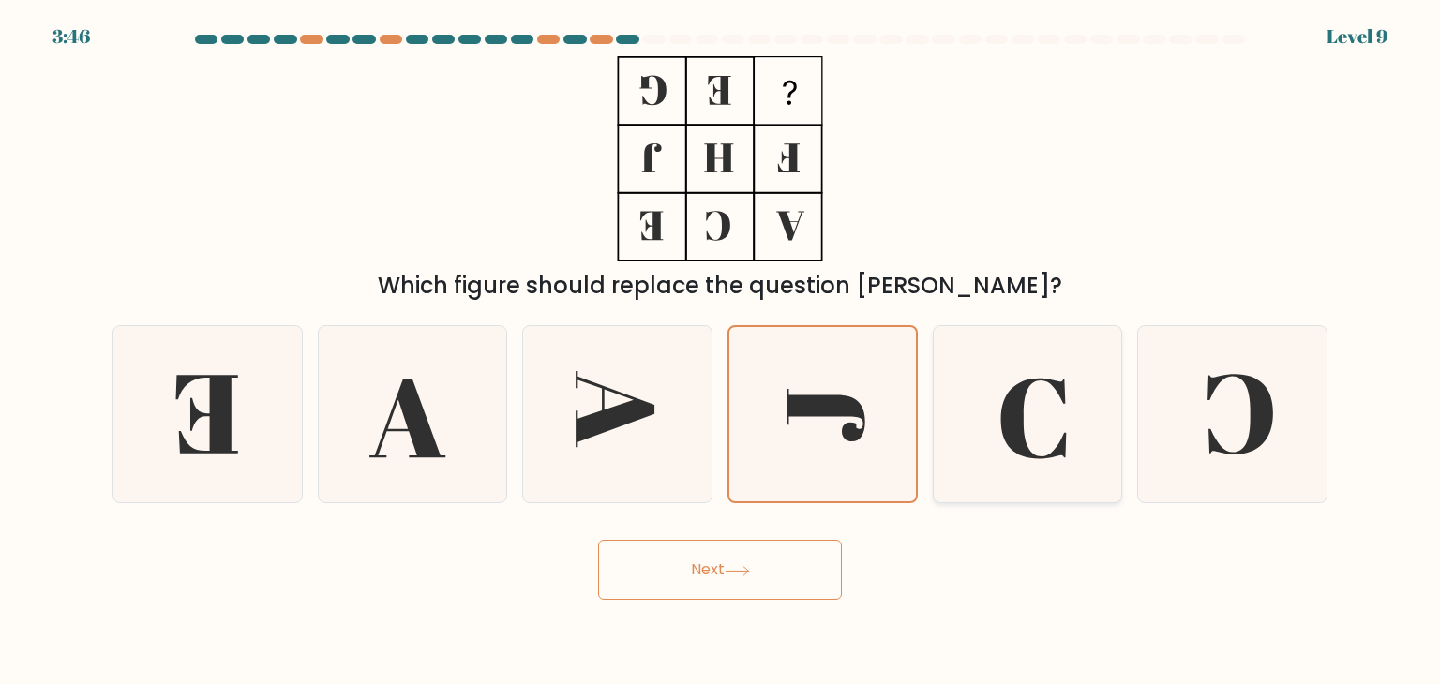
click at [721, 352] on input "e." at bounding box center [720, 346] width 1 height 9
radio input "true"
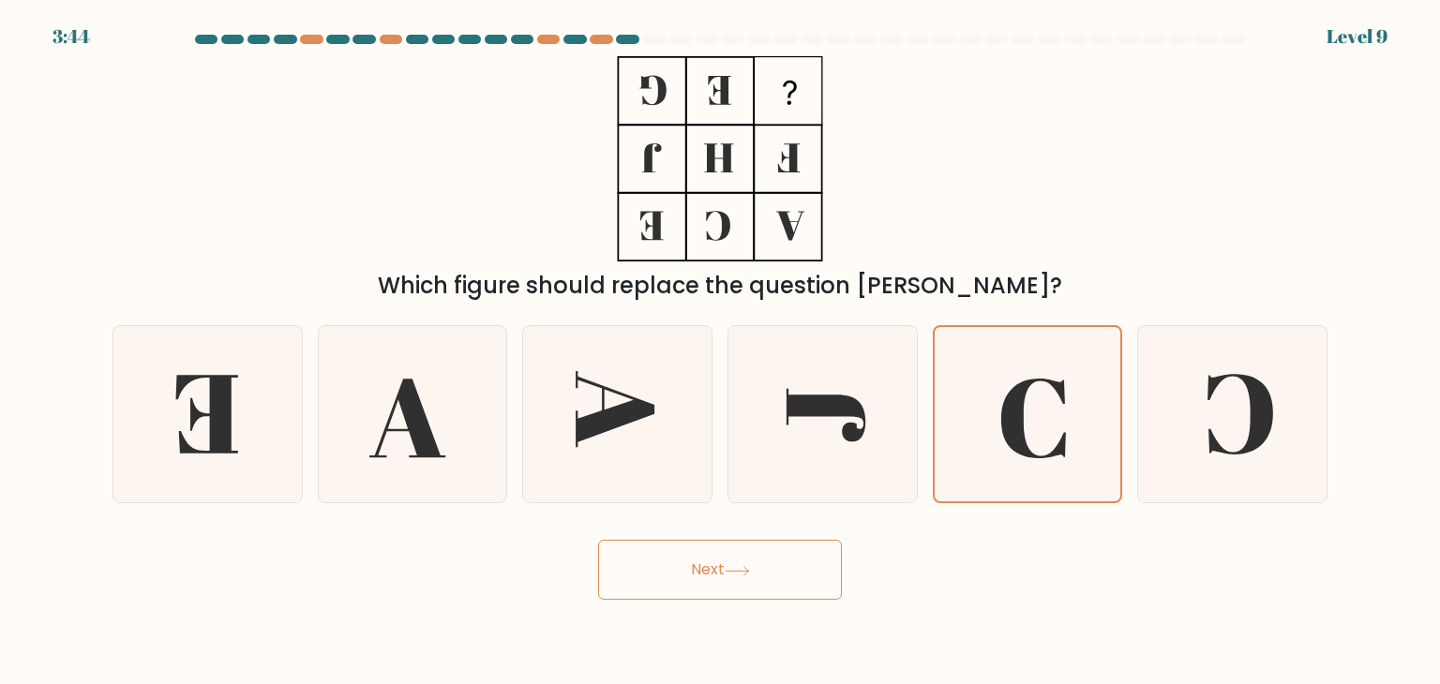
click at [757, 556] on button "Next" at bounding box center [720, 570] width 244 height 60
click at [728, 387] on div at bounding box center [822, 414] width 190 height 178
click at [721, 352] on input "d." at bounding box center [720, 346] width 1 height 9
radio input "true"
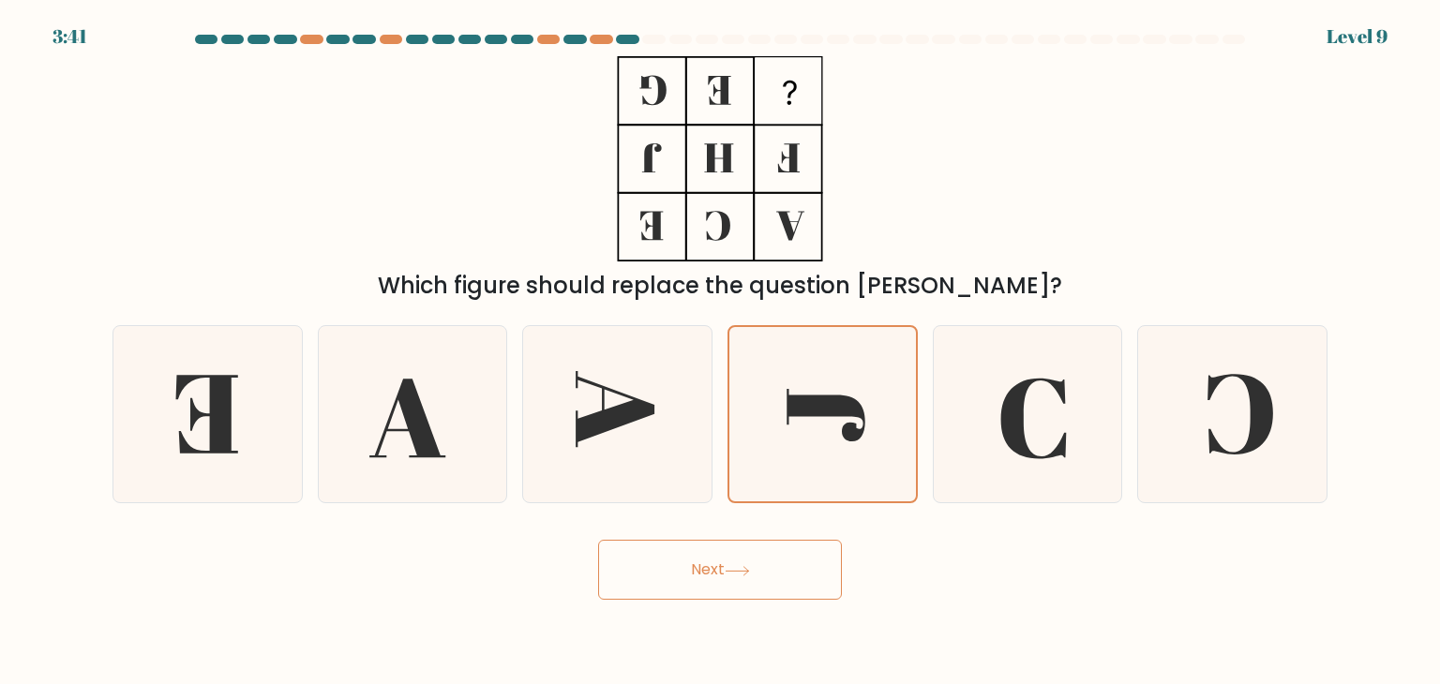
click at [716, 586] on button "Next" at bounding box center [720, 570] width 244 height 60
drag, startPoint x: 701, startPoint y: 529, endPoint x: 706, endPoint y: 547, distance: 19.3
click at [706, 547] on div "Next" at bounding box center [719, 563] width 1237 height 74
click at [706, 547] on button "Next" at bounding box center [720, 570] width 244 height 60
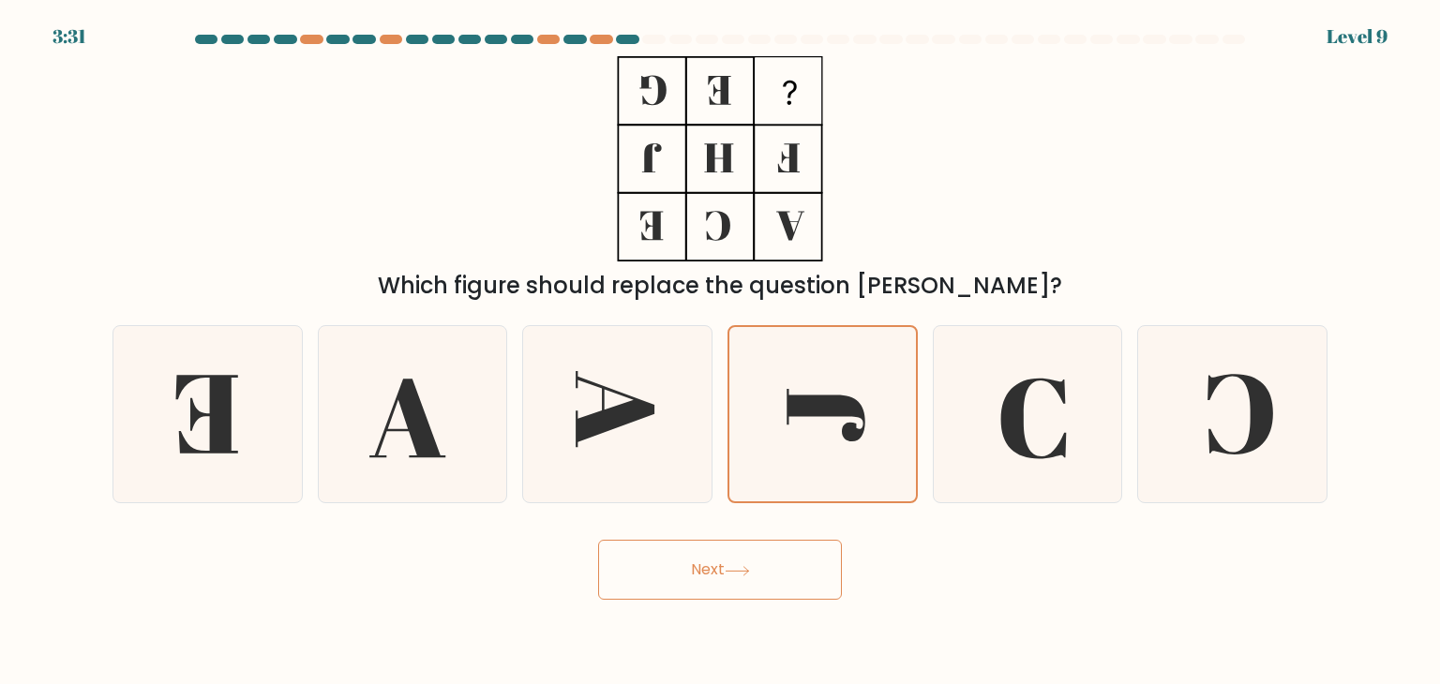
click at [706, 547] on button "Next" at bounding box center [720, 570] width 244 height 60
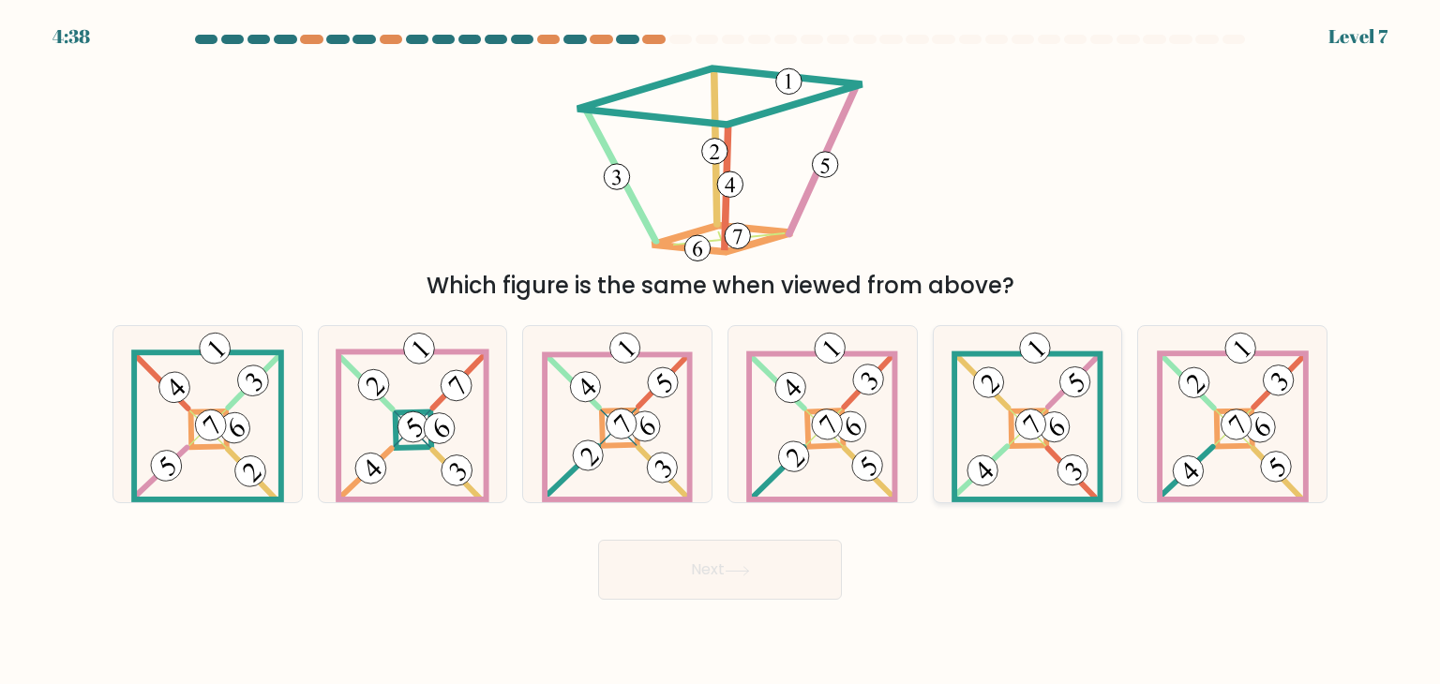
click at [1071, 390] on 108 at bounding box center [1075, 382] width 43 height 43
click at [721, 352] on input "e." at bounding box center [720, 346] width 1 height 9
radio input "true"
click at [173, 411] on icon at bounding box center [207, 414] width 153 height 176
click at [720, 352] on input "a." at bounding box center [720, 346] width 1 height 9
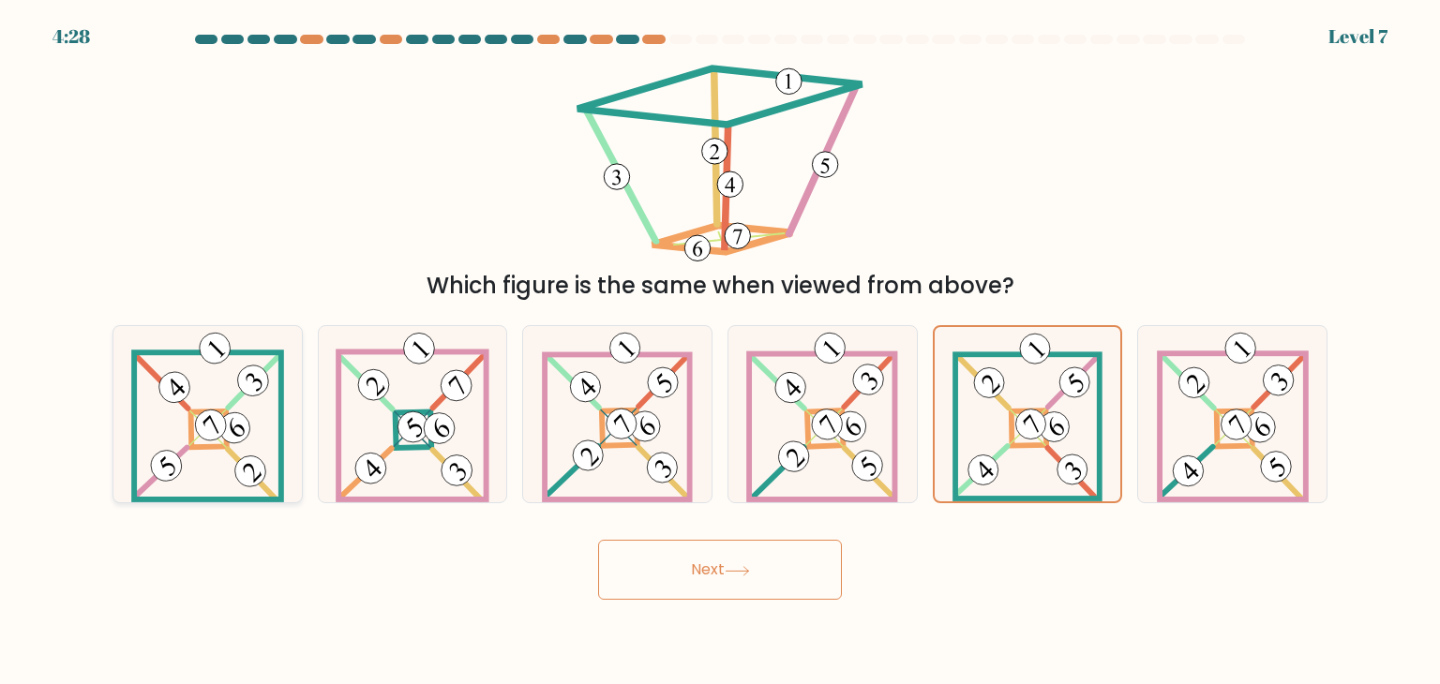
radio input "true"
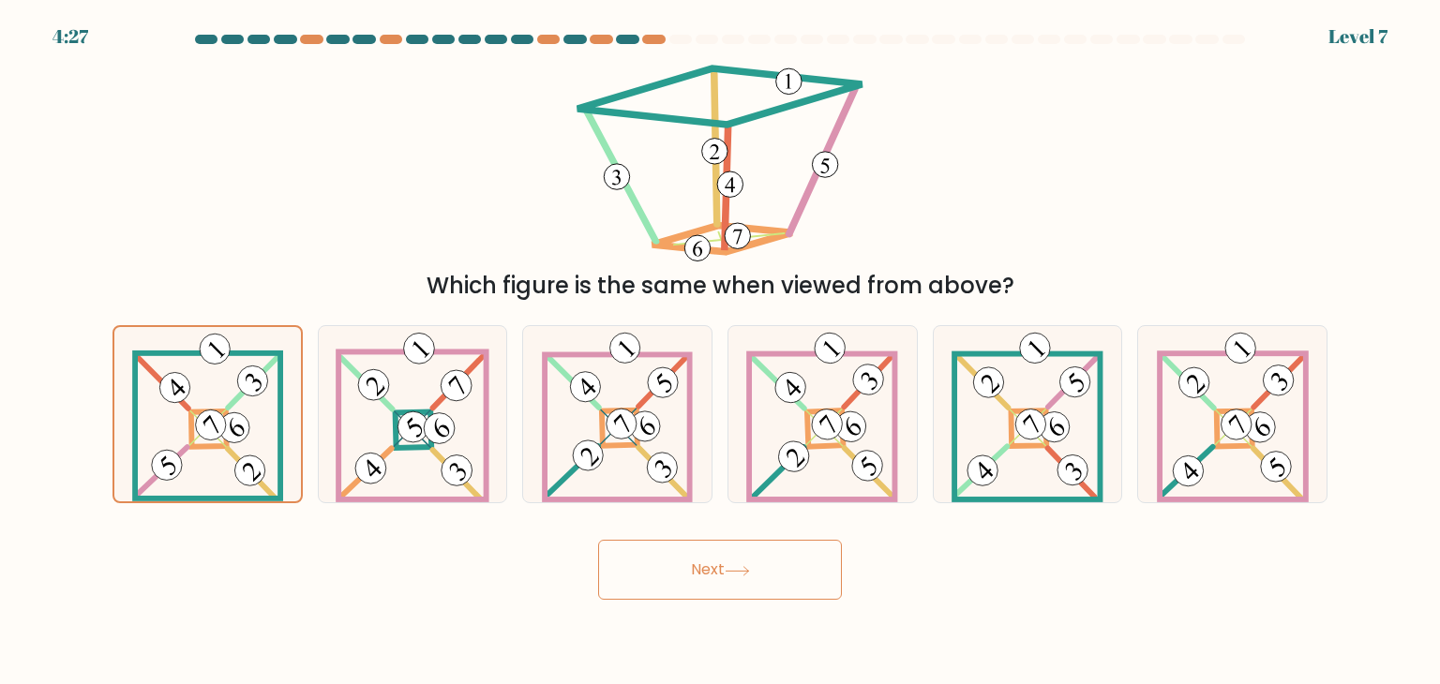
click at [758, 569] on button "Next" at bounding box center [720, 570] width 244 height 60
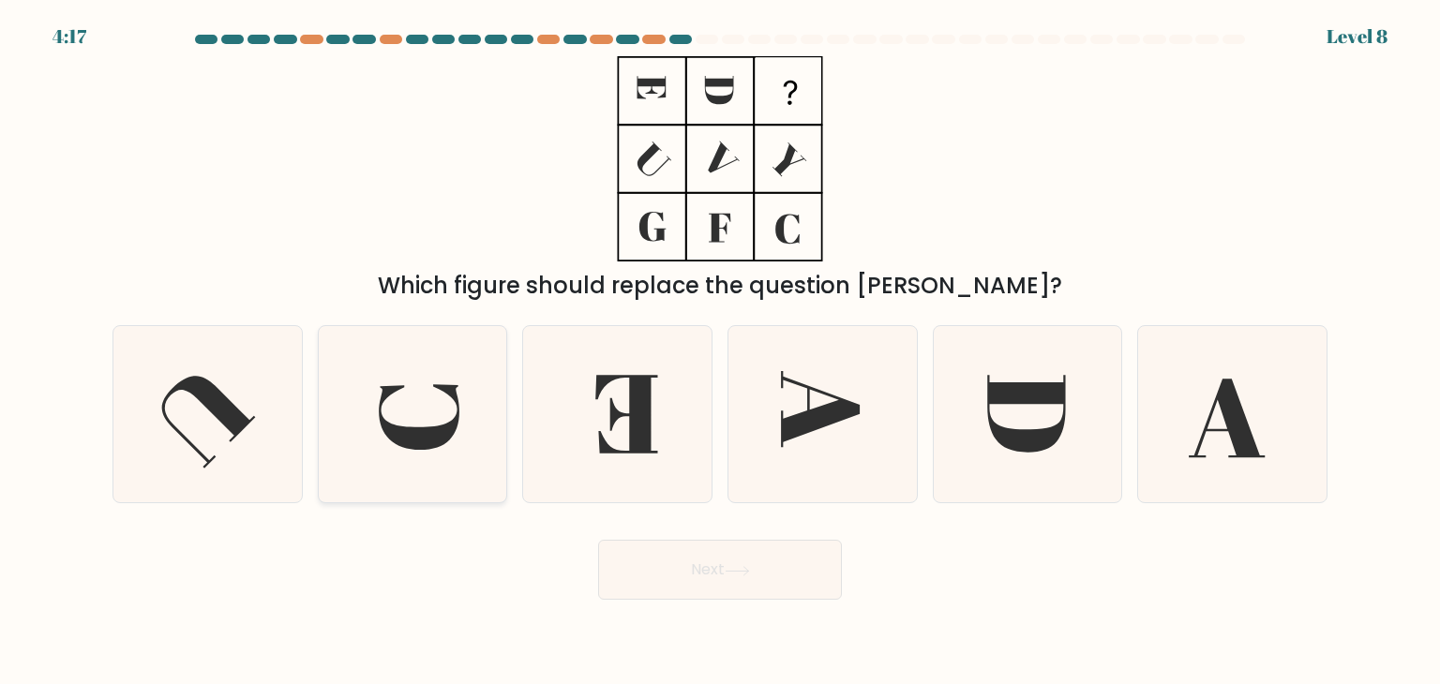
click at [380, 451] on icon at bounding box center [412, 414] width 176 height 176
click at [720, 352] on input "b." at bounding box center [720, 346] width 1 height 9
radio input "true"
click at [724, 548] on button "Next" at bounding box center [720, 570] width 244 height 60
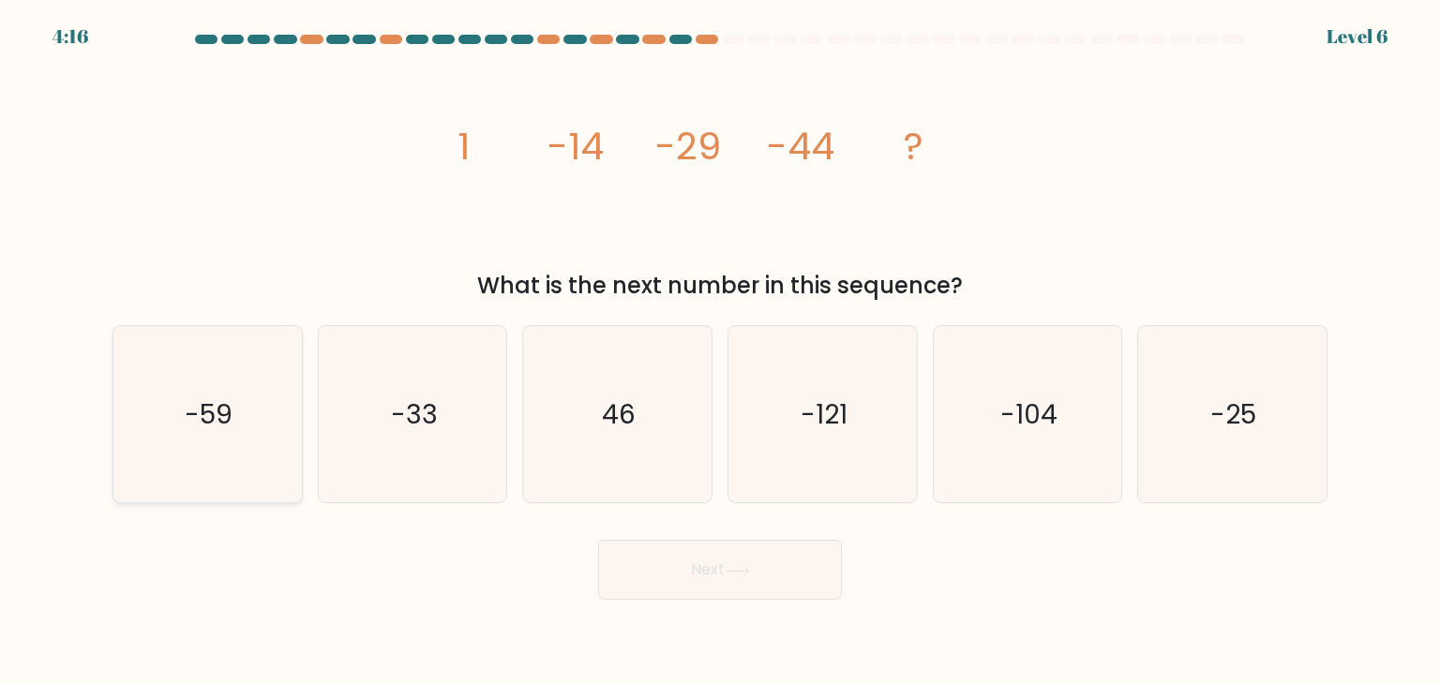
click at [184, 384] on icon "-59" at bounding box center [207, 414] width 176 height 176
click at [720, 352] on input "a. -59" at bounding box center [720, 346] width 1 height 9
radio input "true"
click at [755, 567] on button "Next" at bounding box center [720, 570] width 244 height 60
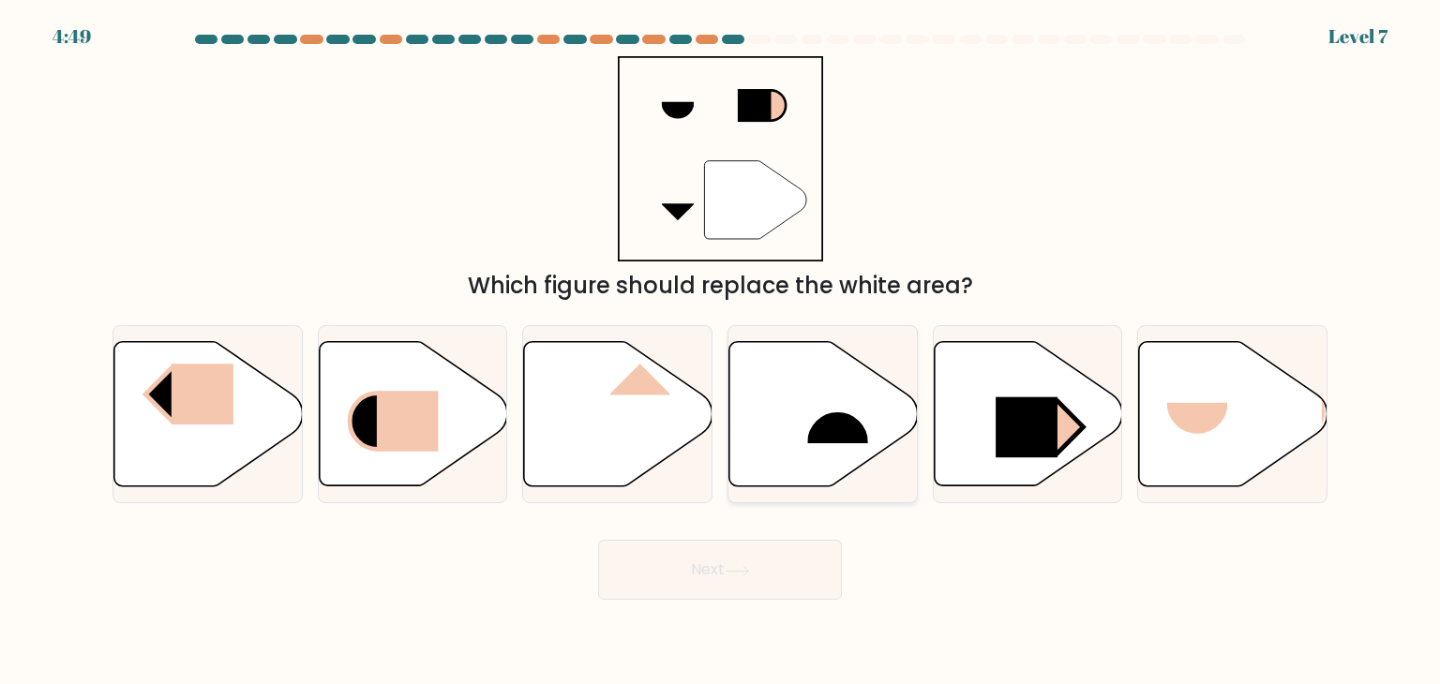
click at [756, 403] on icon at bounding box center [823, 414] width 188 height 144
click at [721, 352] on input "d." at bounding box center [720, 346] width 1 height 9
radio input "true"
click at [768, 556] on button "Next" at bounding box center [720, 570] width 244 height 60
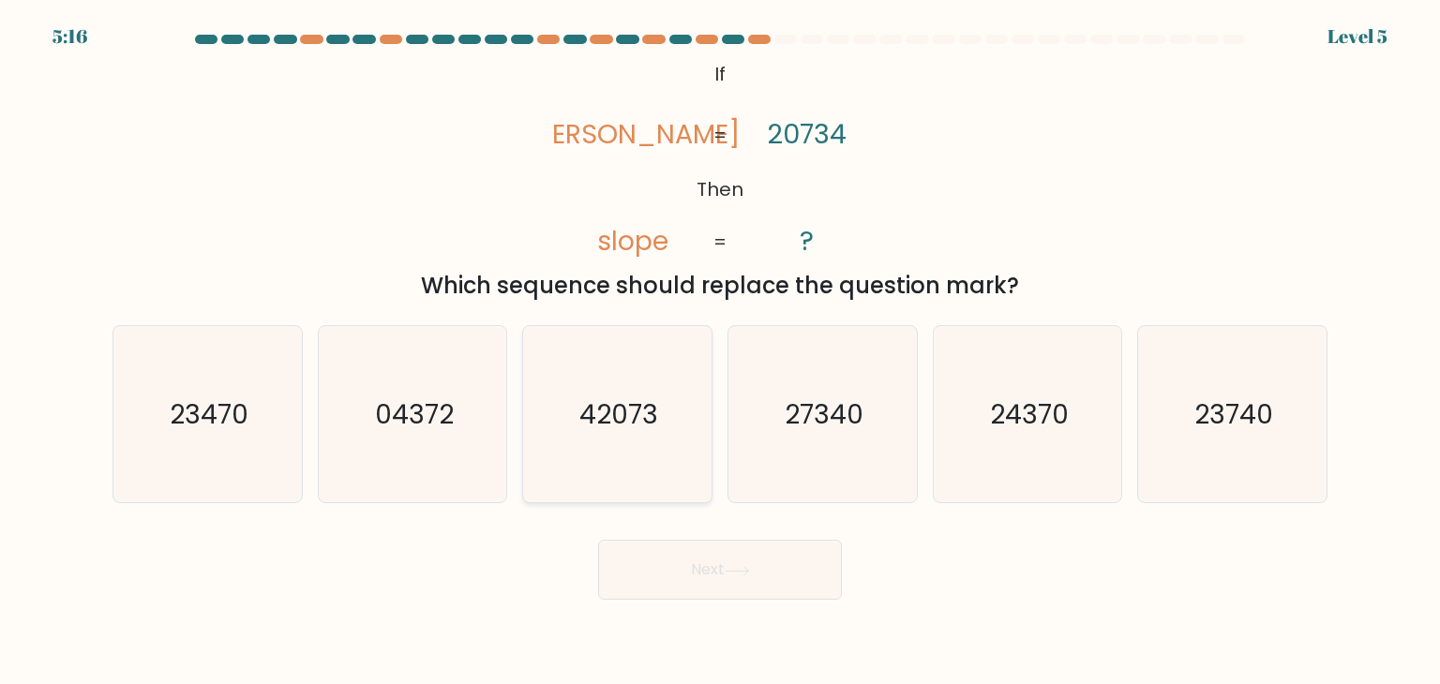
click at [581, 400] on text "42073" at bounding box center [619, 414] width 79 height 37
click at [720, 352] on input "c. 42073" at bounding box center [720, 346] width 1 height 9
radio input "true"
click at [730, 564] on button "Next" at bounding box center [720, 570] width 244 height 60
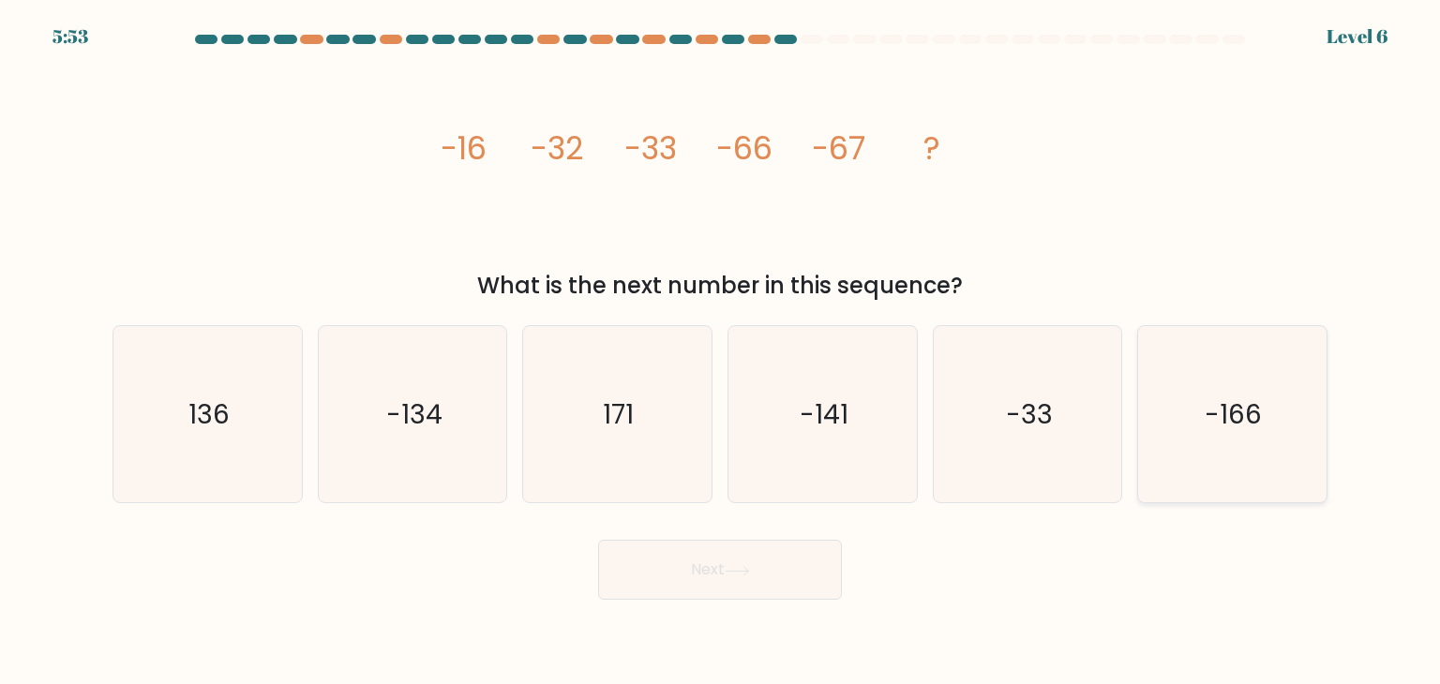
click at [1238, 408] on text "-166" at bounding box center [1234, 414] width 57 height 37
click at [721, 352] on input "f. -166" at bounding box center [720, 346] width 1 height 9
radio input "true"
click at [804, 545] on button "Next" at bounding box center [720, 570] width 244 height 60
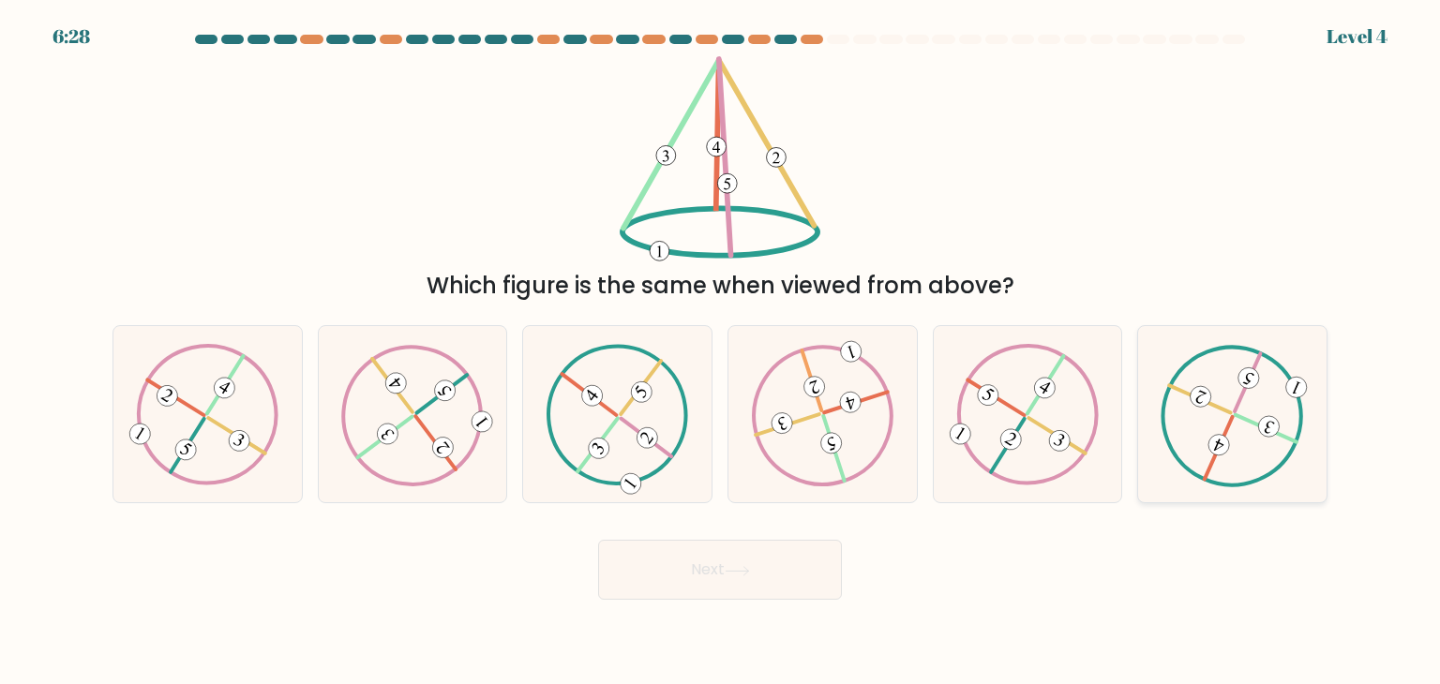
click at [1218, 416] on icon at bounding box center [1232, 415] width 142 height 142
click at [721, 352] on input "f." at bounding box center [720, 346] width 1 height 9
radio input "true"
click at [761, 546] on button "Next" at bounding box center [720, 570] width 244 height 60
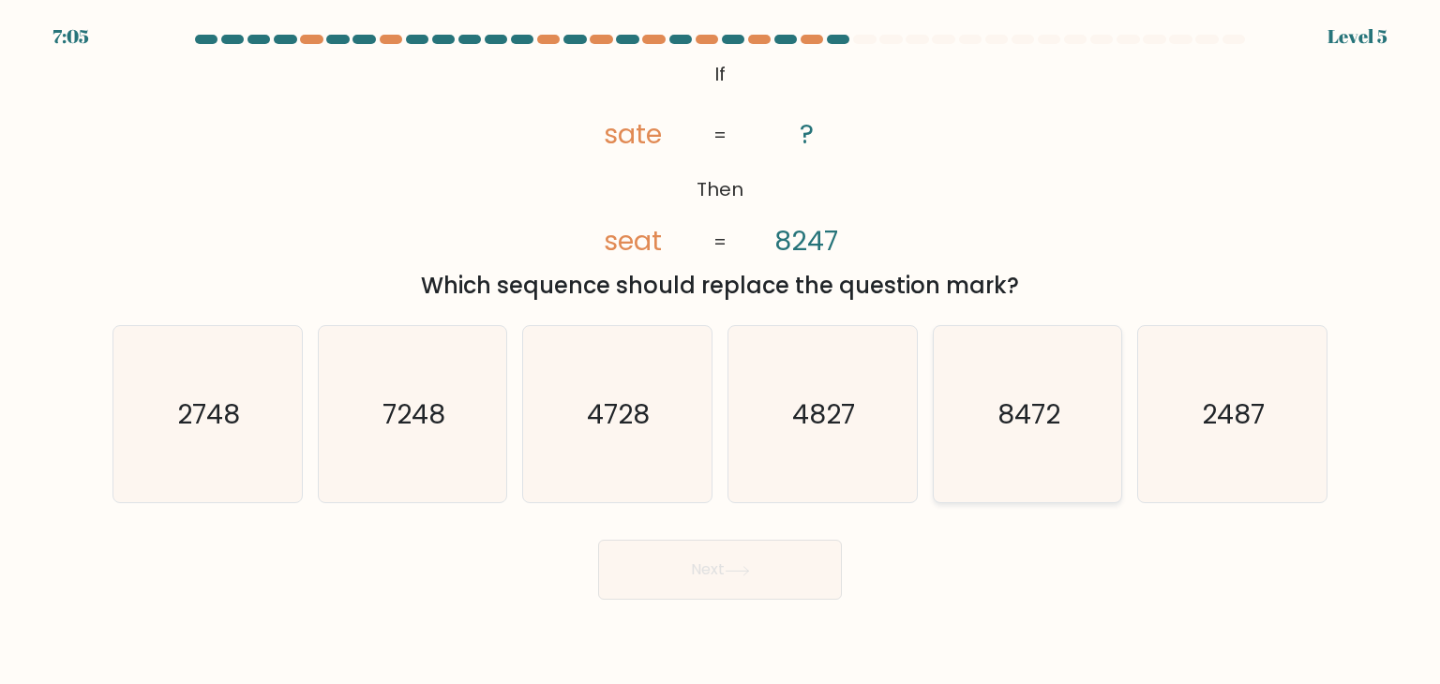
click at [1056, 411] on text "8472" at bounding box center [1028, 414] width 63 height 37
click at [721, 352] on input "e. 8472" at bounding box center [720, 346] width 1 height 9
radio input "true"
click at [750, 568] on icon at bounding box center [737, 571] width 25 height 10
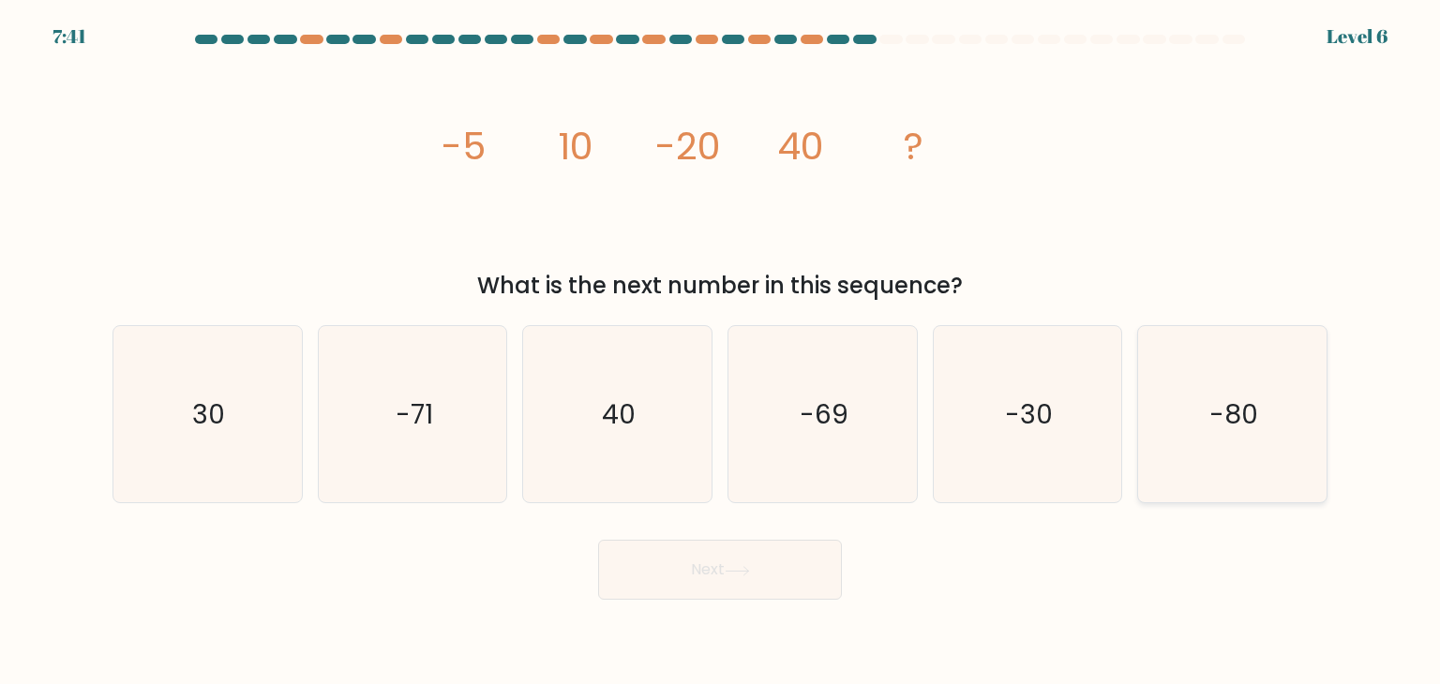
click at [1185, 428] on icon "-80" at bounding box center [1232, 414] width 176 height 176
click at [721, 352] on input "f. -80" at bounding box center [720, 346] width 1 height 9
radio input "true"
click at [761, 564] on button "Next" at bounding box center [720, 570] width 244 height 60
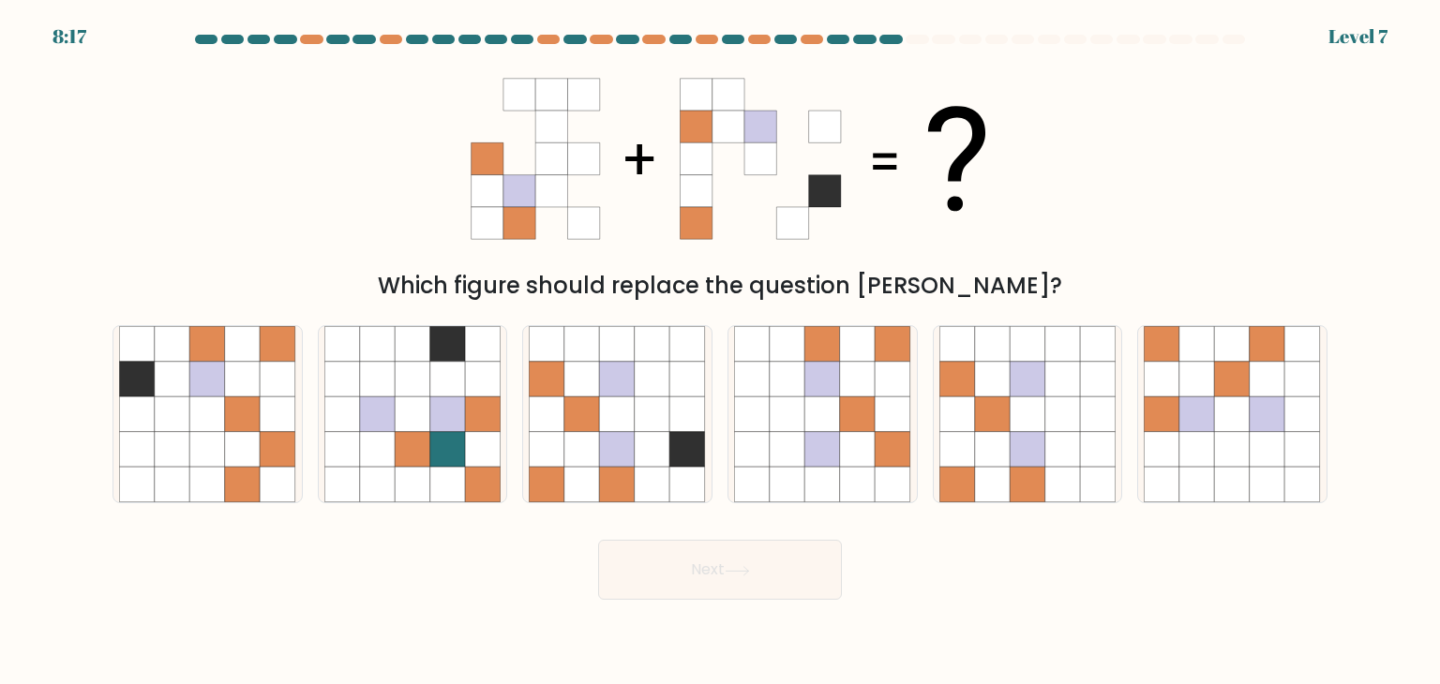
click at [638, 322] on div "a. b. c." at bounding box center [720, 406] width 1230 height 193
click at [642, 369] on icon at bounding box center [653, 380] width 36 height 36
click at [720, 352] on input "c." at bounding box center [720, 346] width 1 height 9
radio input "true"
click at [746, 559] on button "Next" at bounding box center [720, 570] width 244 height 60
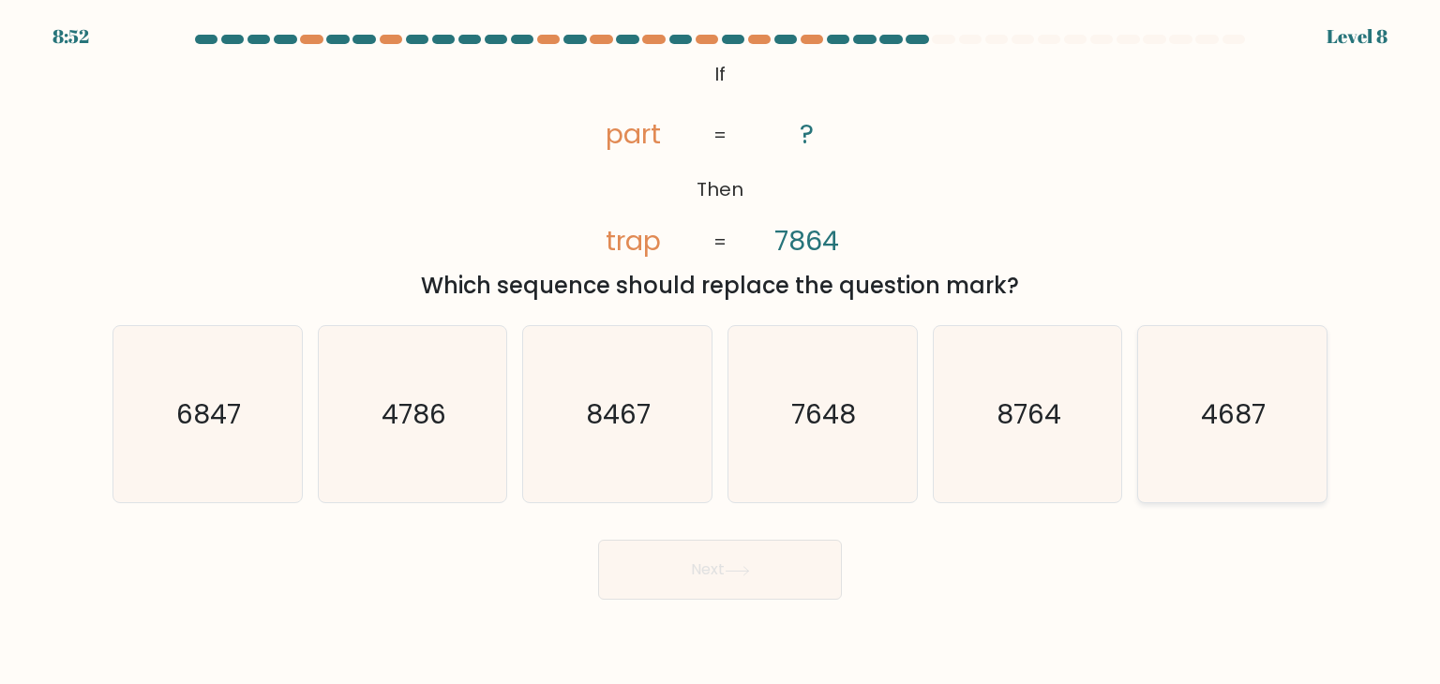
click at [1195, 402] on icon "4687" at bounding box center [1232, 414] width 176 height 176
click at [721, 352] on input "f. 4687" at bounding box center [720, 346] width 1 height 9
radio input "true"
click at [732, 567] on icon at bounding box center [737, 571] width 25 height 10
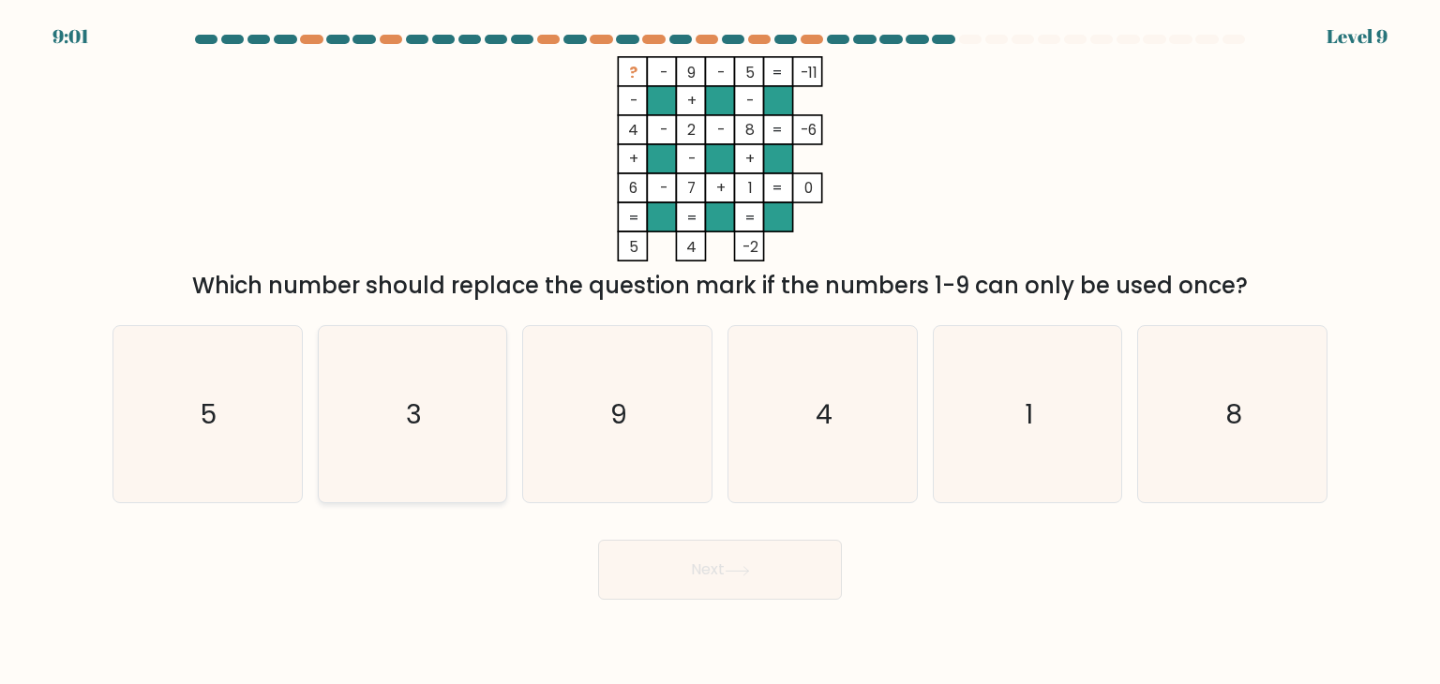
click at [413, 346] on icon "3" at bounding box center [412, 414] width 176 height 176
click at [720, 346] on input "b. 3" at bounding box center [720, 346] width 1 height 9
radio input "true"
click at [669, 563] on button "Next" at bounding box center [720, 570] width 244 height 60
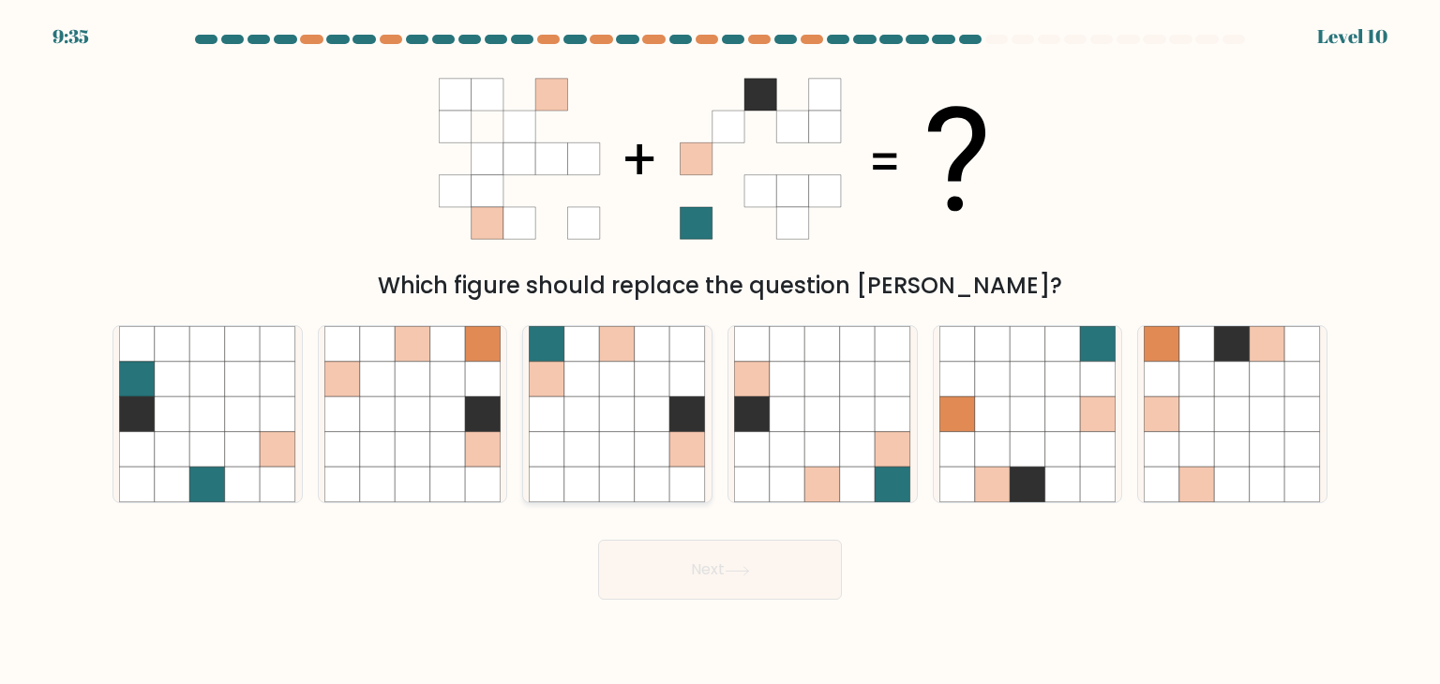
click at [600, 377] on icon at bounding box center [618, 380] width 36 height 36
click at [720, 352] on input "c." at bounding box center [720, 346] width 1 height 9
radio input "true"
click at [780, 572] on button "Next" at bounding box center [720, 570] width 244 height 60
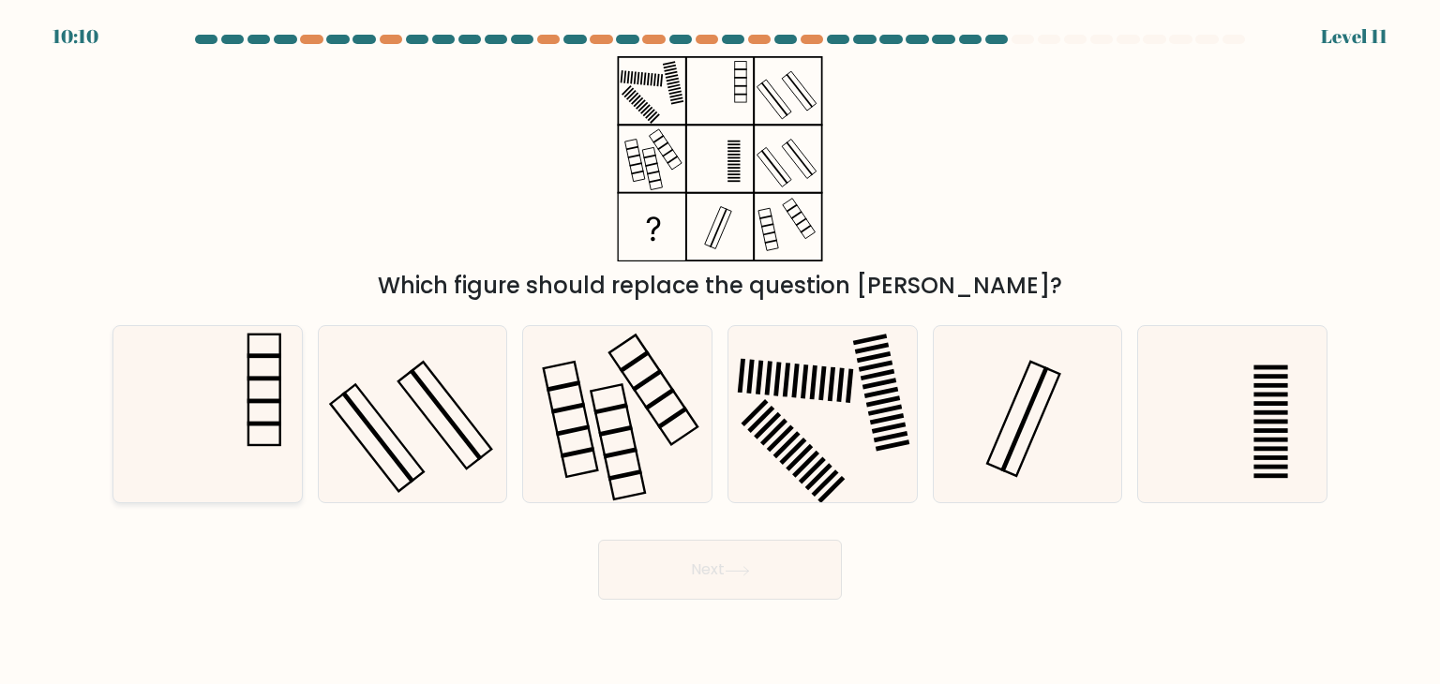
click at [247, 382] on icon at bounding box center [207, 414] width 176 height 176
click at [720, 352] on input "a." at bounding box center [720, 346] width 1 height 9
radio input "true"
click at [695, 556] on button "Next" at bounding box center [720, 570] width 244 height 60
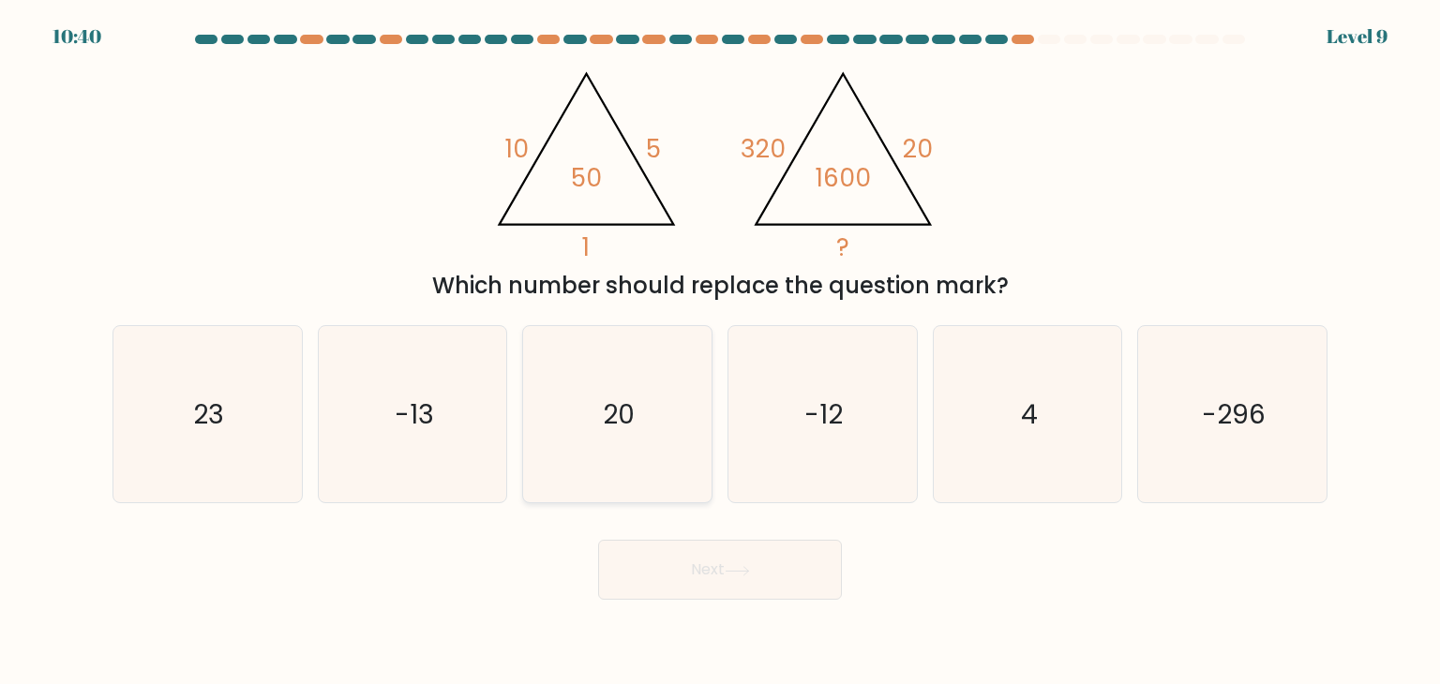
click at [630, 391] on icon "20" at bounding box center [617, 414] width 176 height 176
click at [720, 352] on input "c. 20" at bounding box center [720, 346] width 1 height 9
radio input "true"
click at [1024, 406] on text "4" at bounding box center [1029, 414] width 17 height 37
click at [721, 352] on input "e. 4" at bounding box center [720, 346] width 1 height 9
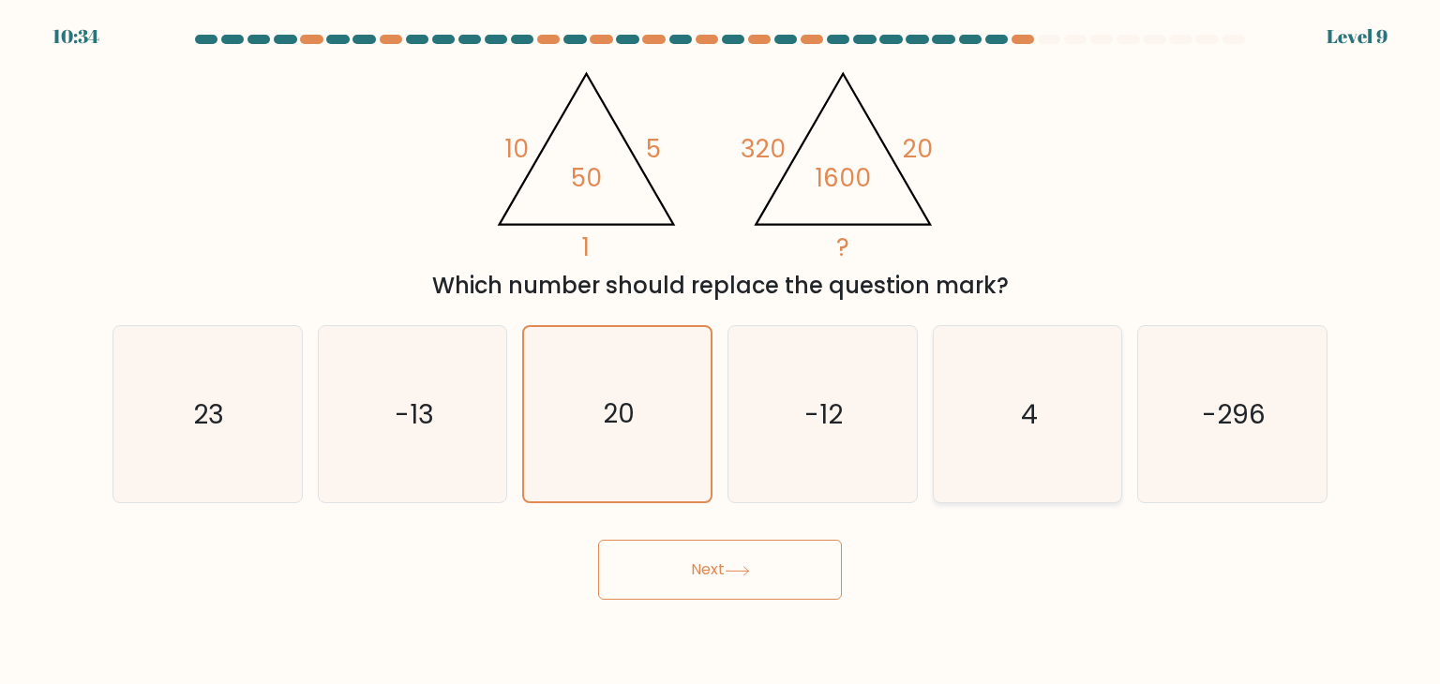
radio input "true"
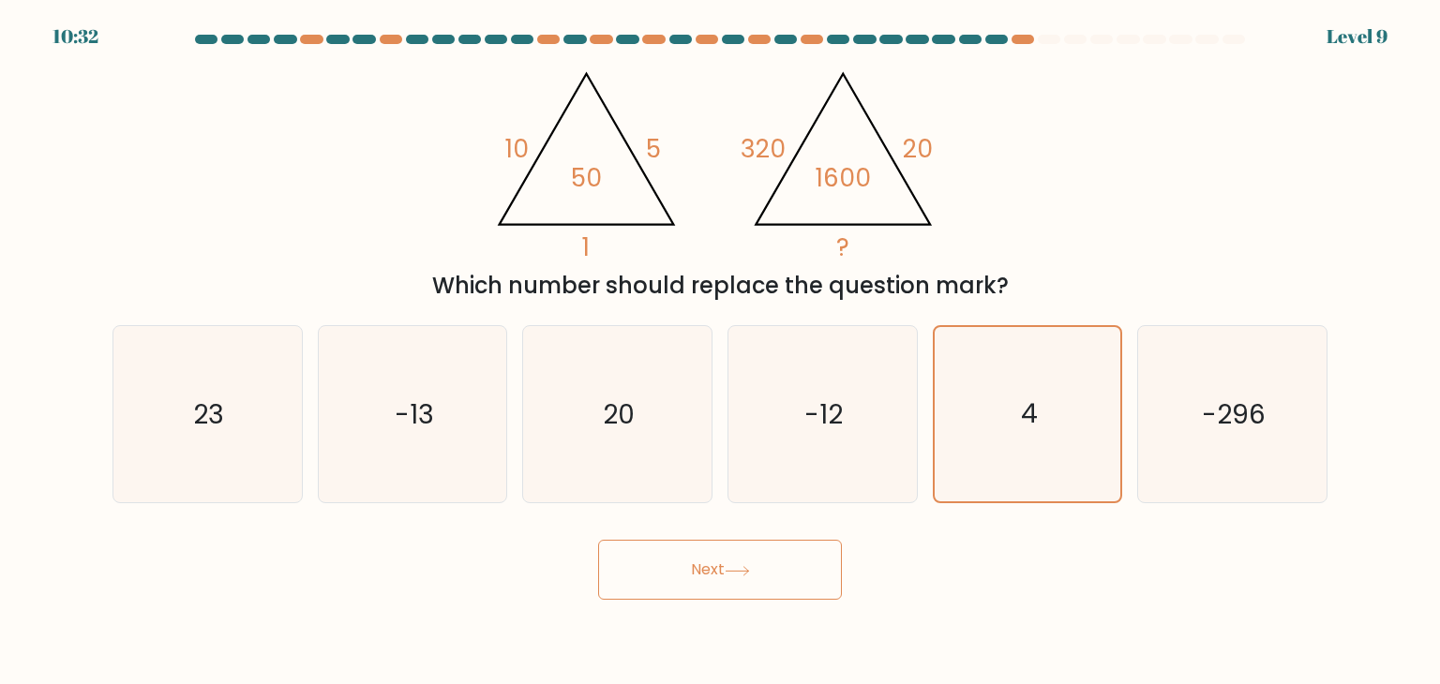
click at [742, 555] on button "Next" at bounding box center [720, 570] width 244 height 60
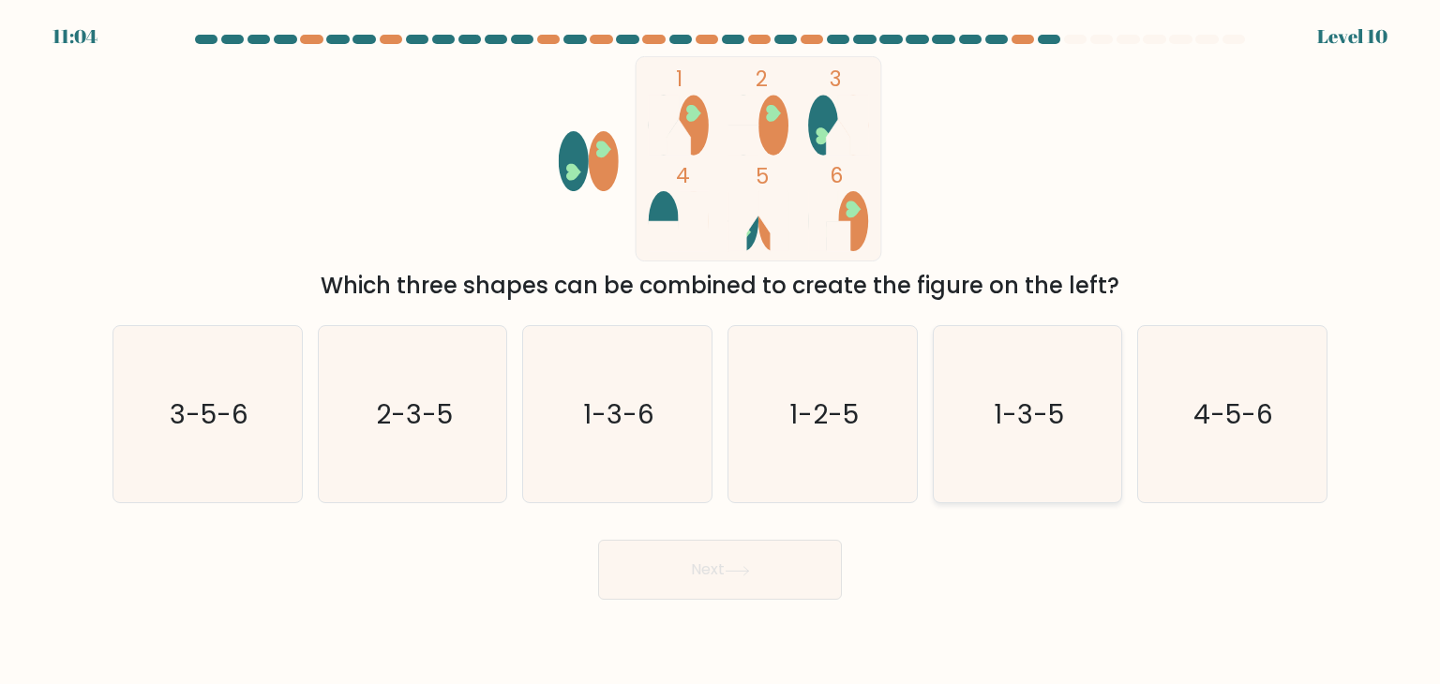
click at [1007, 412] on text "1-3-5" at bounding box center [1029, 414] width 70 height 37
click at [721, 352] on input "e. 1-3-5" at bounding box center [720, 346] width 1 height 9
radio input "true"
click at [765, 567] on button "Next" at bounding box center [720, 570] width 244 height 60
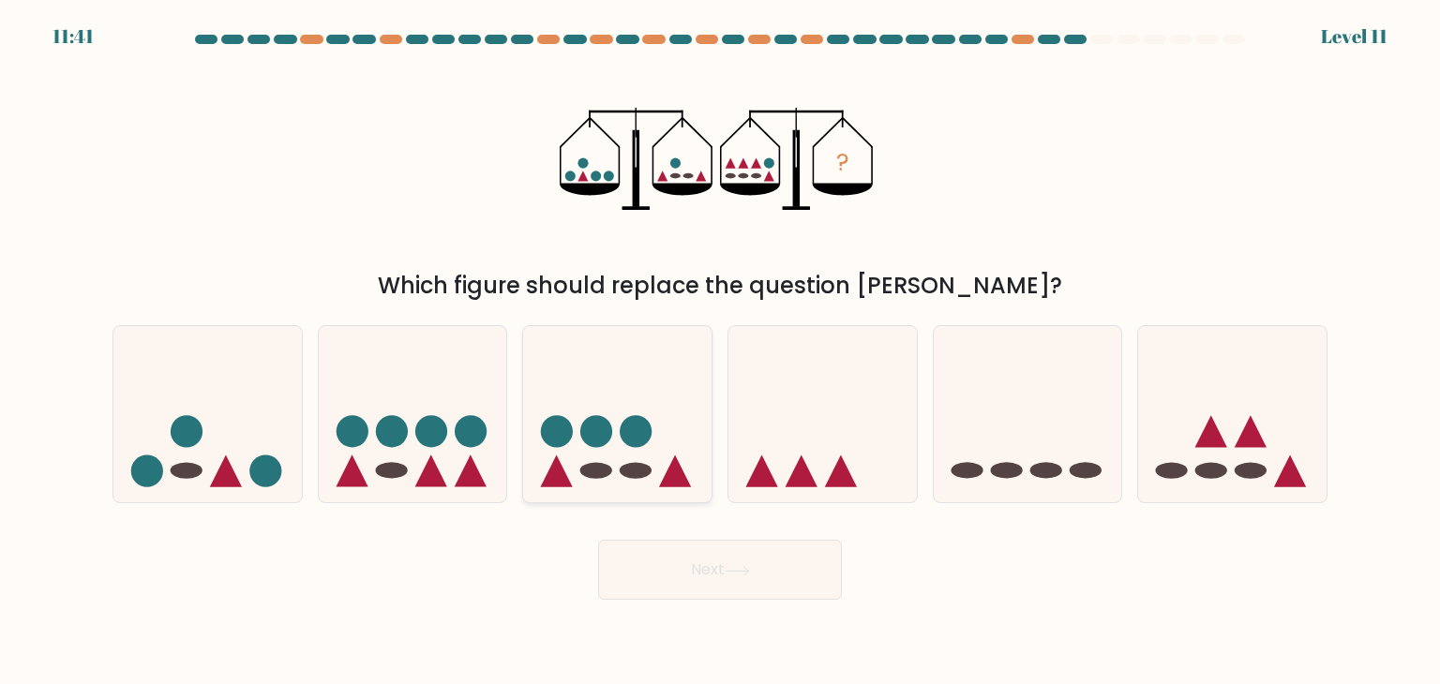
click at [580, 423] on icon at bounding box center [617, 415] width 188 height 156
click at [720, 352] on input "c." at bounding box center [720, 346] width 1 height 9
radio input "true"
click at [377, 458] on icon at bounding box center [413, 415] width 188 height 156
click at [720, 352] on input "b." at bounding box center [720, 346] width 1 height 9
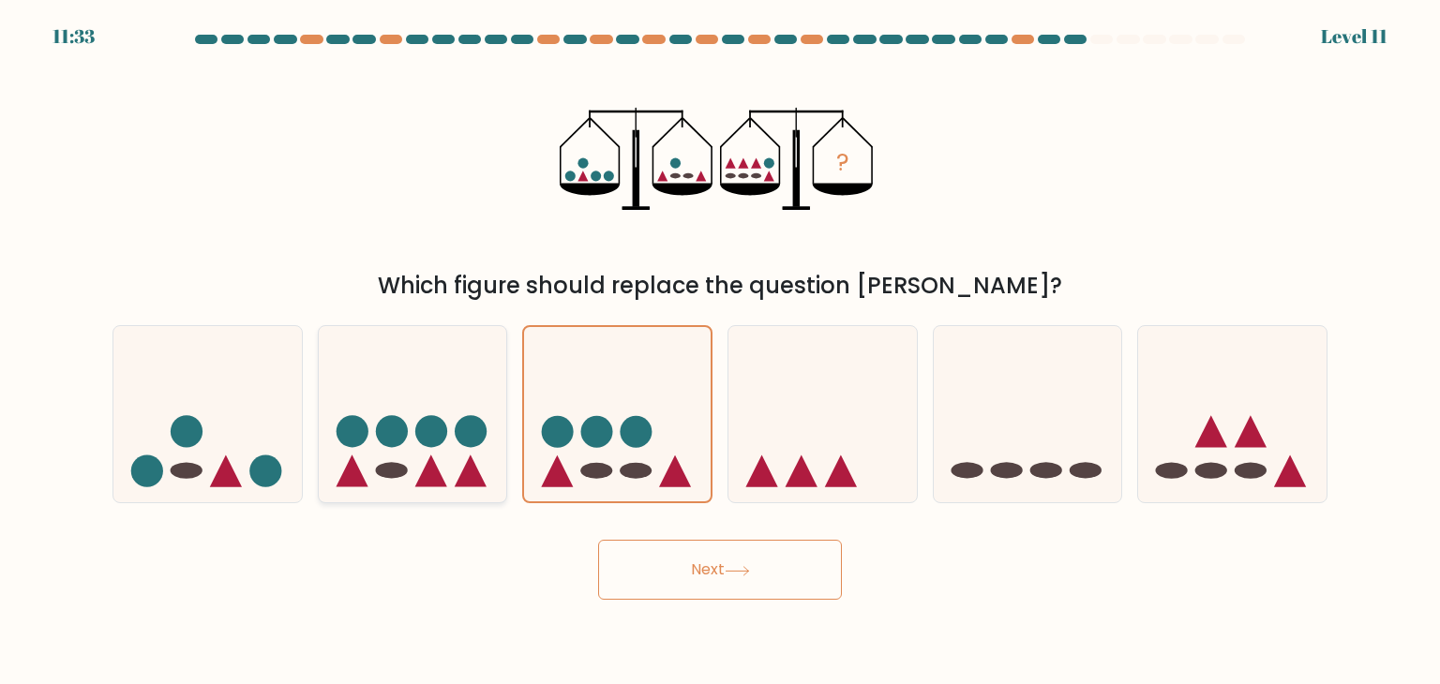
radio input "true"
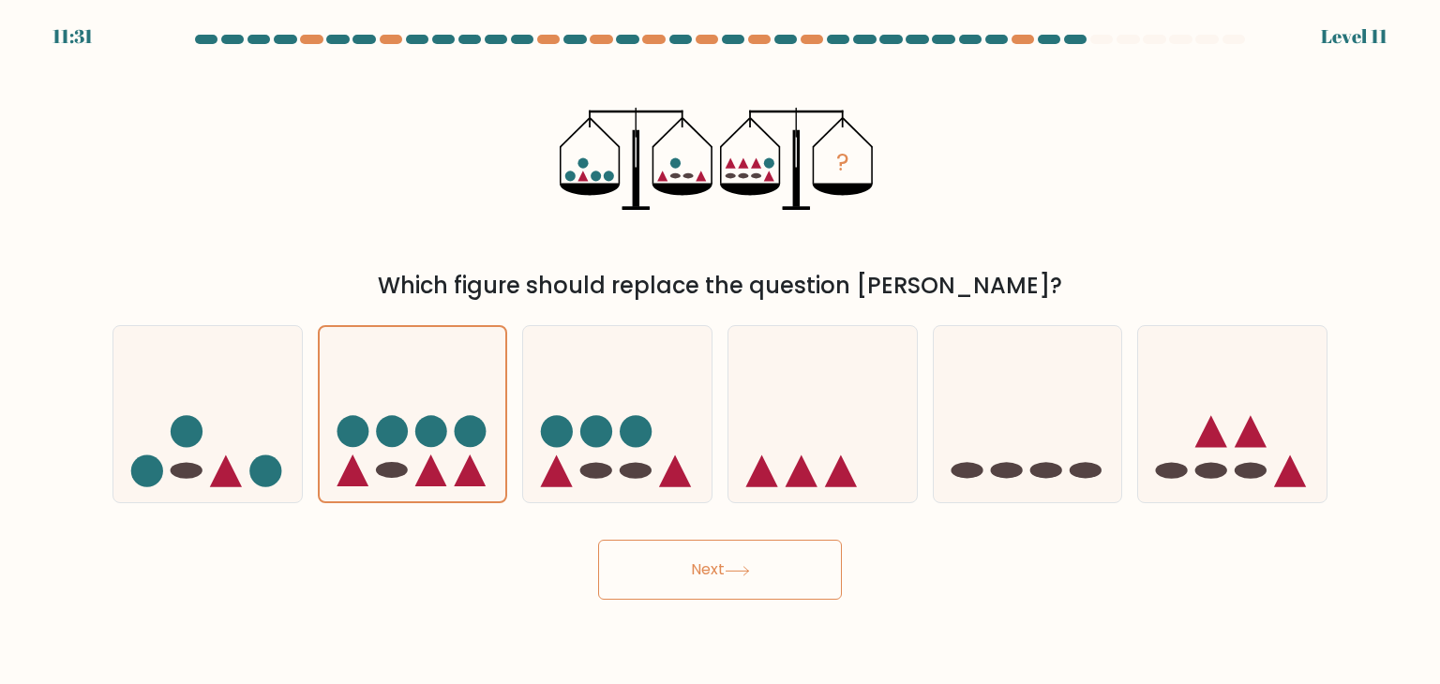
click at [666, 580] on button "Next" at bounding box center [720, 570] width 244 height 60
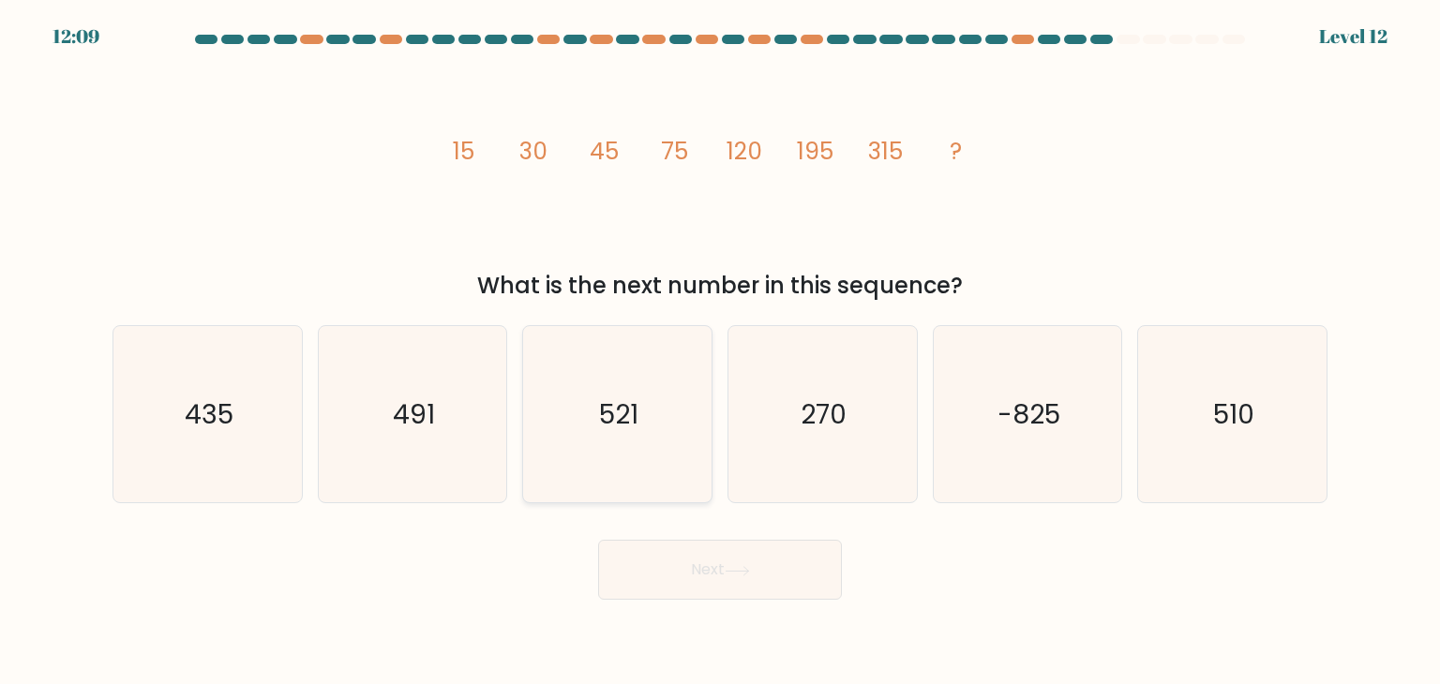
click at [590, 440] on icon "521" at bounding box center [617, 414] width 176 height 176
click at [720, 352] on input "c. 521" at bounding box center [720, 346] width 1 height 9
radio input "true"
click at [730, 568] on icon at bounding box center [737, 571] width 25 height 10
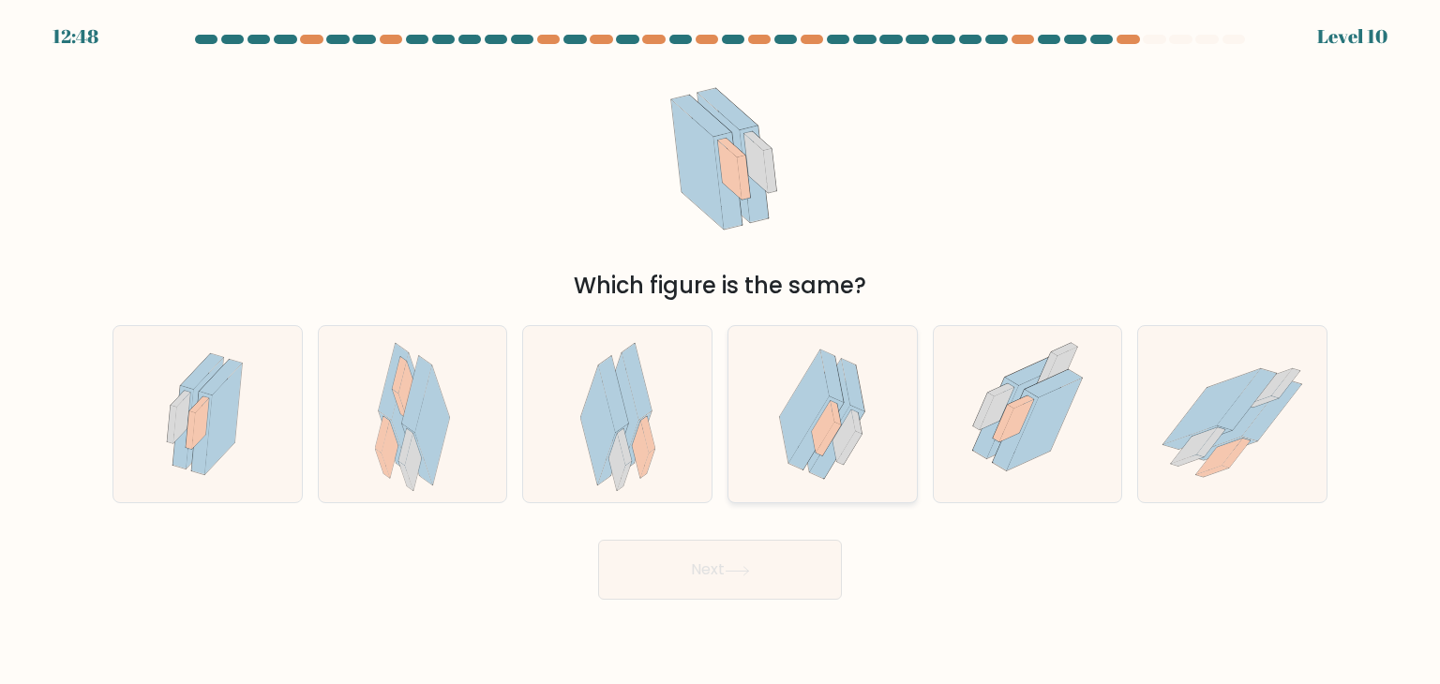
click at [873, 413] on icon at bounding box center [821, 414] width 127 height 176
click at [721, 352] on input "d." at bounding box center [720, 346] width 1 height 9
radio input "true"
click at [257, 436] on icon at bounding box center [208, 414] width 104 height 176
click at [720, 352] on input "a." at bounding box center [720, 346] width 1 height 9
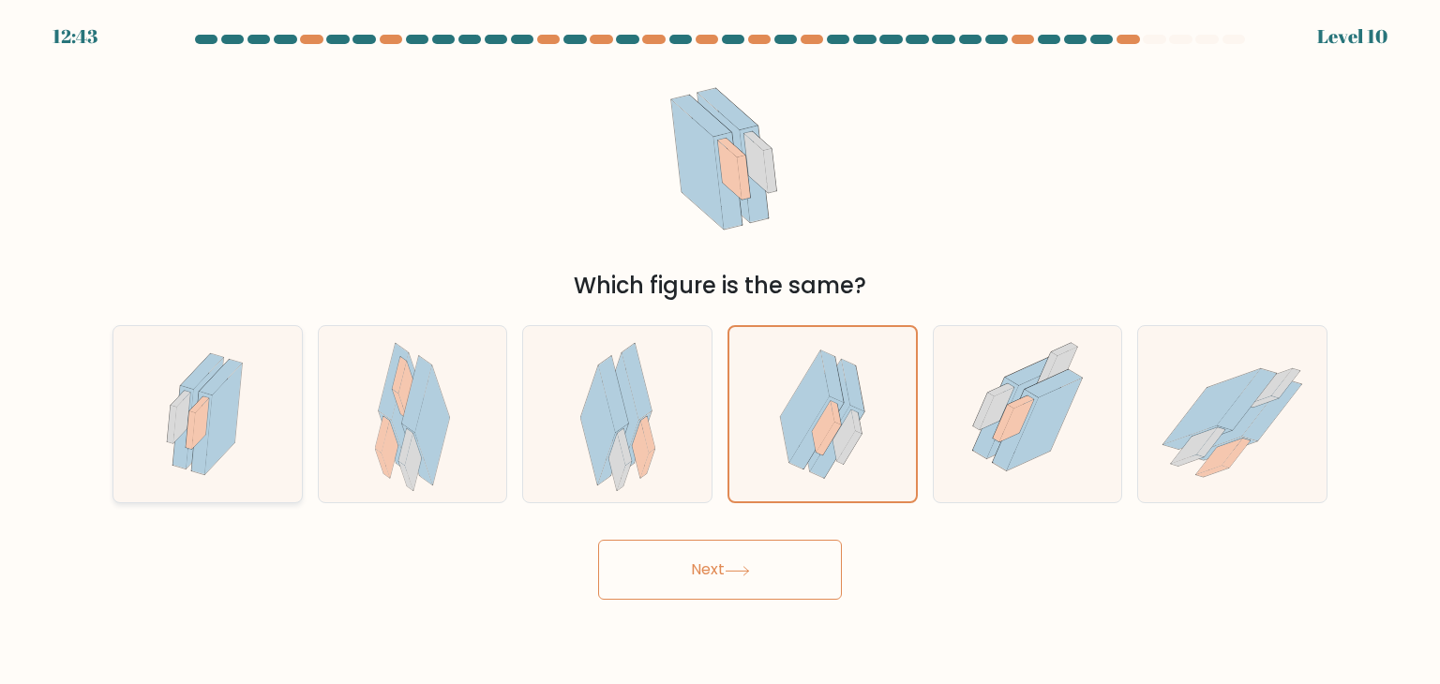
radio input "true"
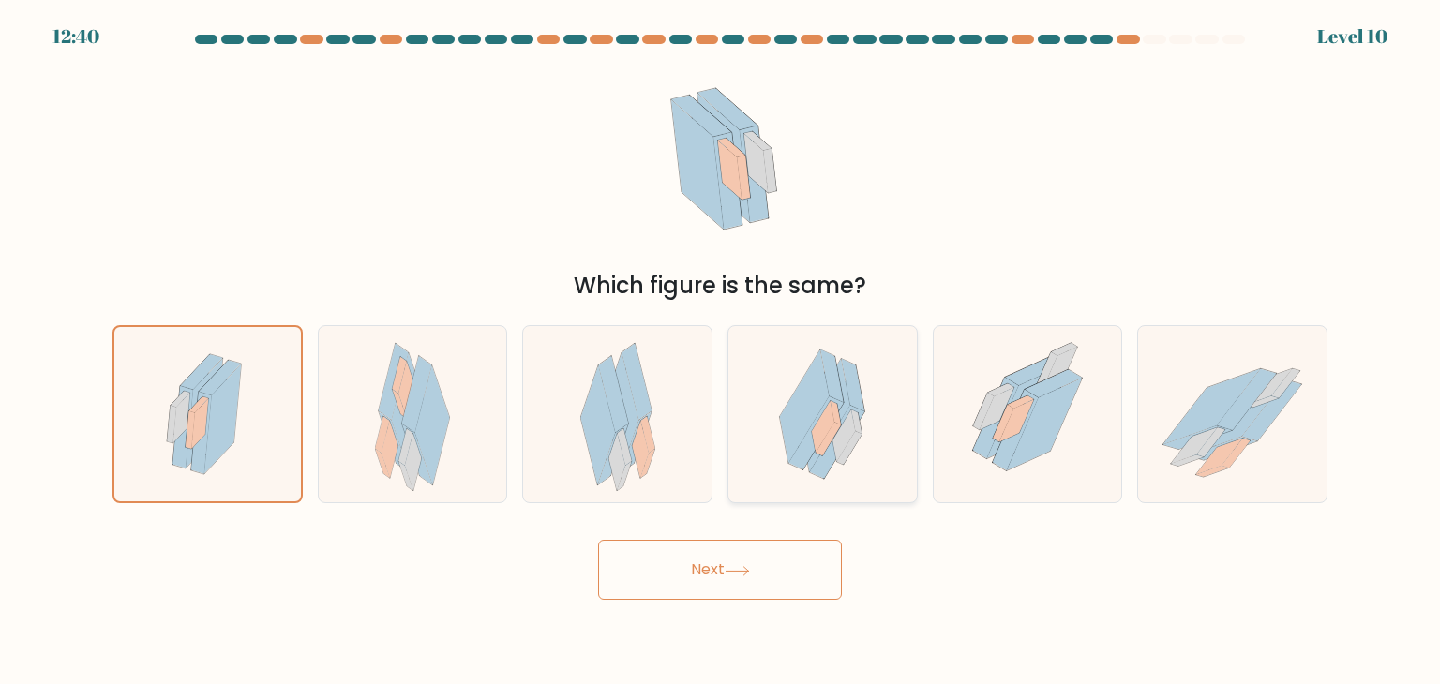
click at [843, 420] on icon at bounding box center [837, 442] width 54 height 73
click at [721, 352] on input "d." at bounding box center [720, 346] width 1 height 9
radio input "true"
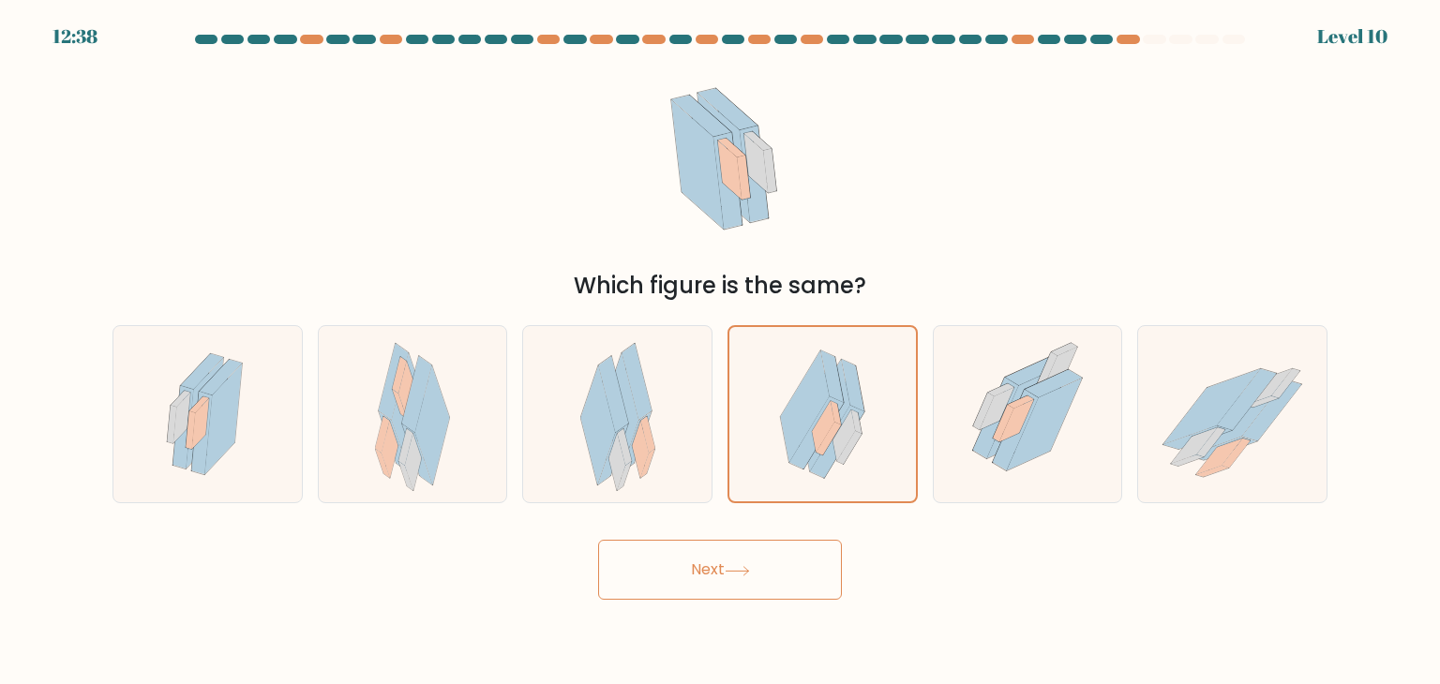
click at [798, 554] on button "Next" at bounding box center [720, 570] width 244 height 60
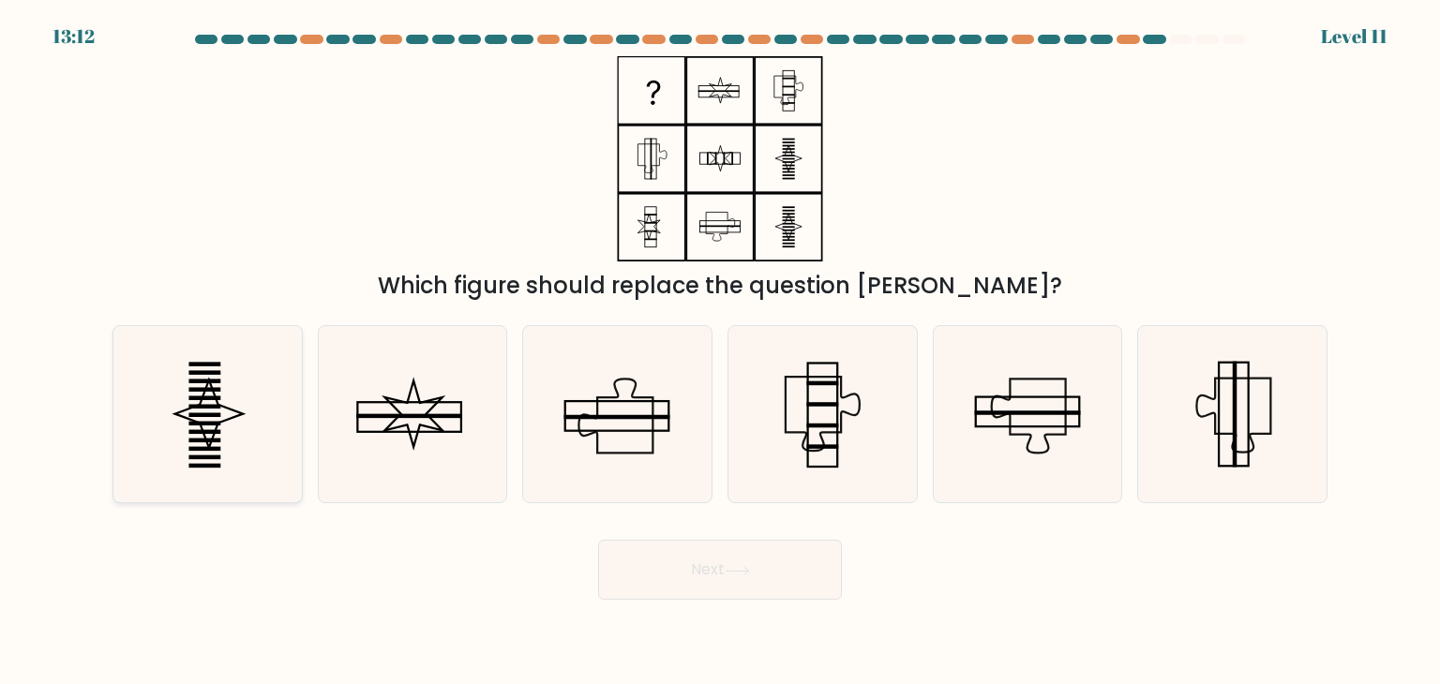
click at [144, 417] on icon at bounding box center [207, 414] width 176 height 176
click at [720, 352] on input "a." at bounding box center [720, 346] width 1 height 9
radio input "true"
click at [719, 557] on button "Next" at bounding box center [720, 570] width 244 height 60
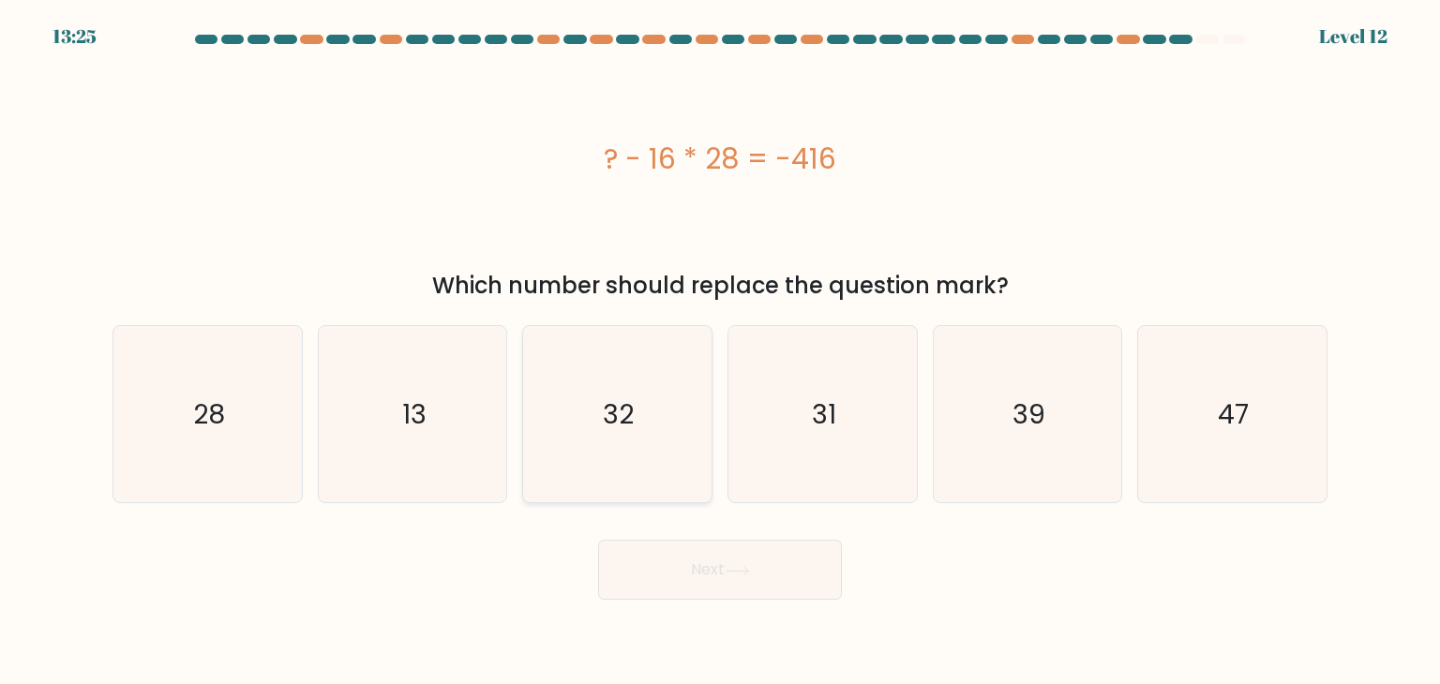
click at [614, 365] on icon "32" at bounding box center [617, 414] width 176 height 176
click at [720, 352] on input "c. 32" at bounding box center [720, 346] width 1 height 9
radio input "true"
click at [740, 569] on icon at bounding box center [737, 571] width 25 height 10
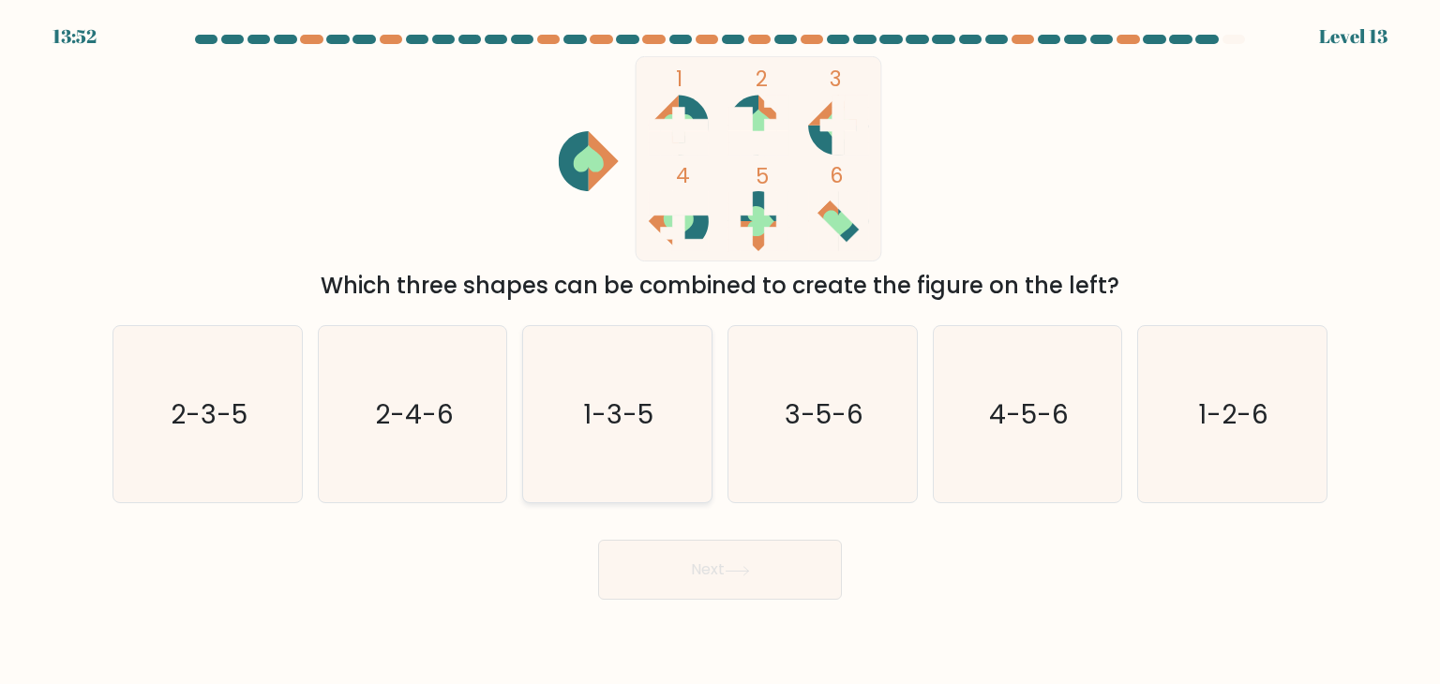
click at [623, 438] on icon "1-3-5" at bounding box center [617, 414] width 176 height 176
click at [720, 352] on input "c. 1-3-5" at bounding box center [720, 346] width 1 height 9
radio input "true"
click at [716, 575] on button "Next" at bounding box center [720, 570] width 244 height 60
